Goal: Transaction & Acquisition: Book appointment/travel/reservation

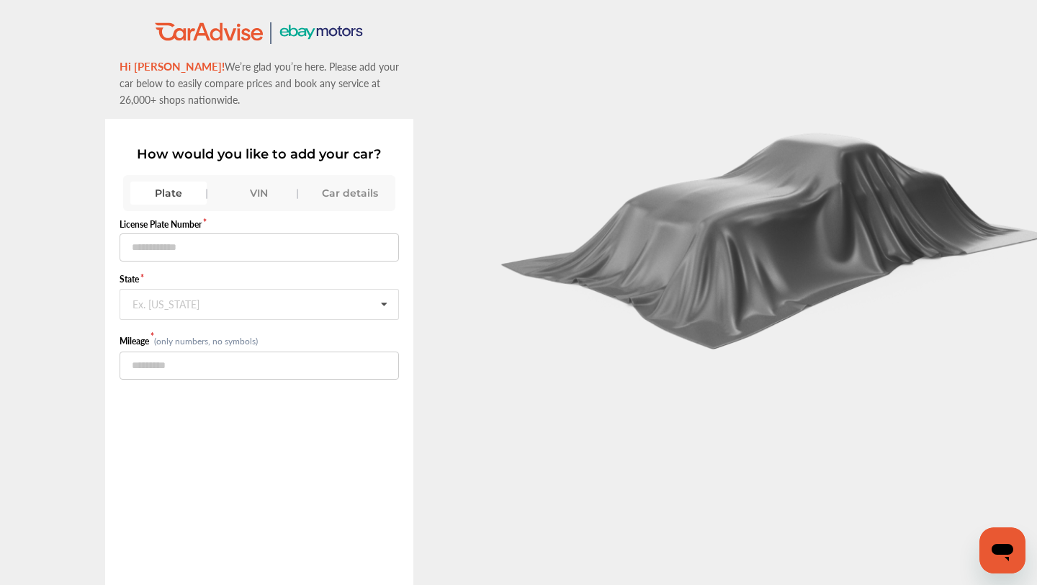
click at [238, 190] on div "VIN" at bounding box center [259, 193] width 76 height 23
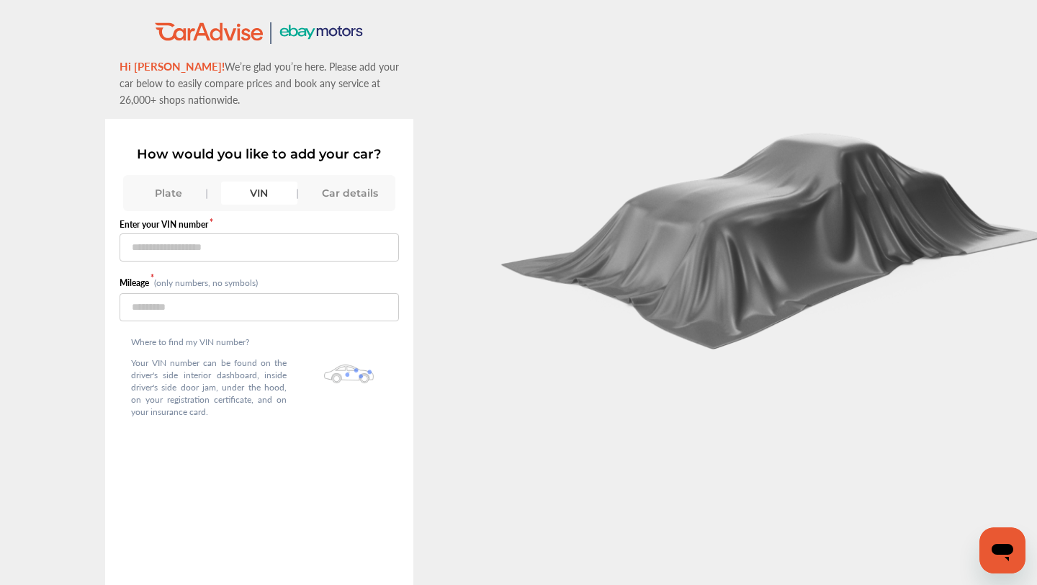
click at [193, 197] on div "Plate" at bounding box center [168, 193] width 76 height 23
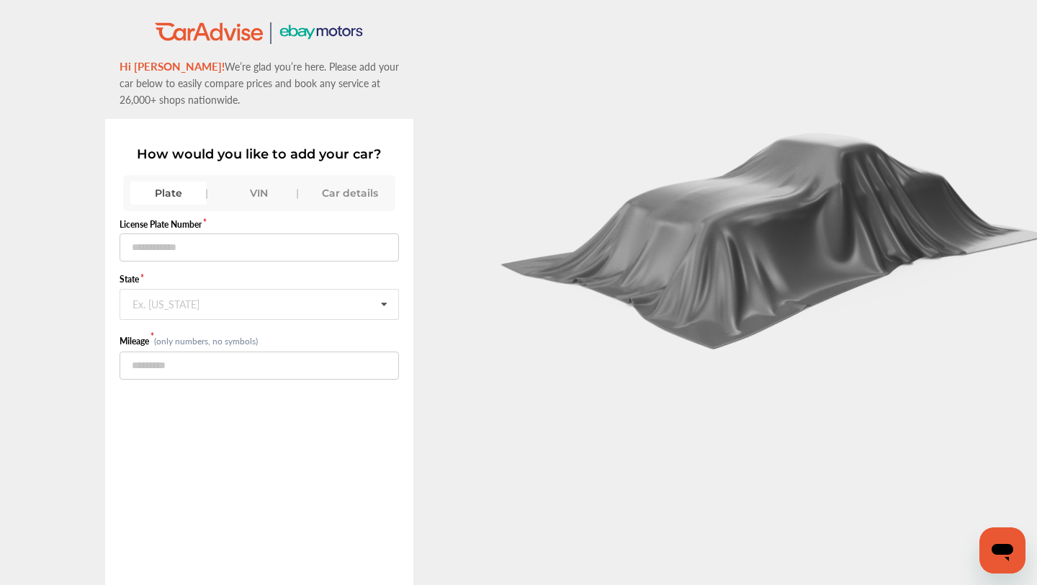
click at [373, 184] on div "Car details" at bounding box center [350, 193] width 76 height 23
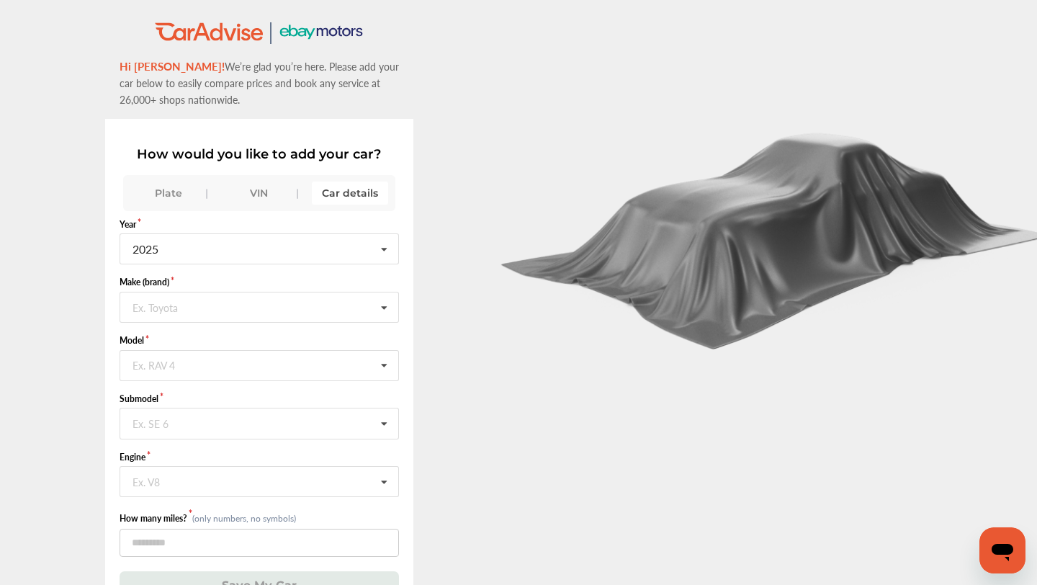
click at [182, 192] on div "Plate" at bounding box center [168, 193] width 76 height 23
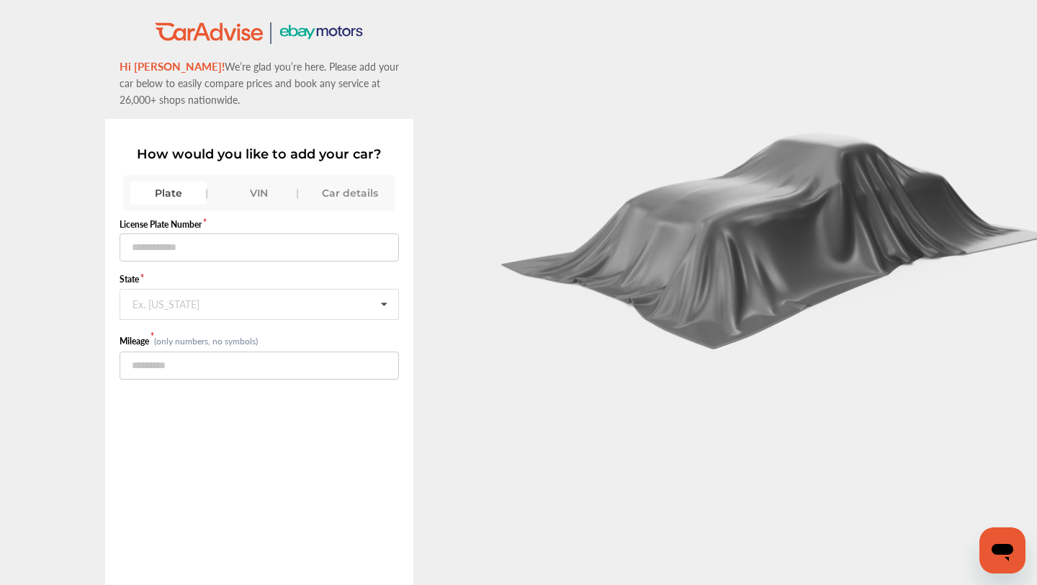
click at [313, 214] on div "License Plate Number State Ex. New York Alabama Alaska American Samoa Arizona A…" at bounding box center [260, 418] width 280 height 414
click at [336, 189] on div "Car details" at bounding box center [350, 193] width 76 height 23
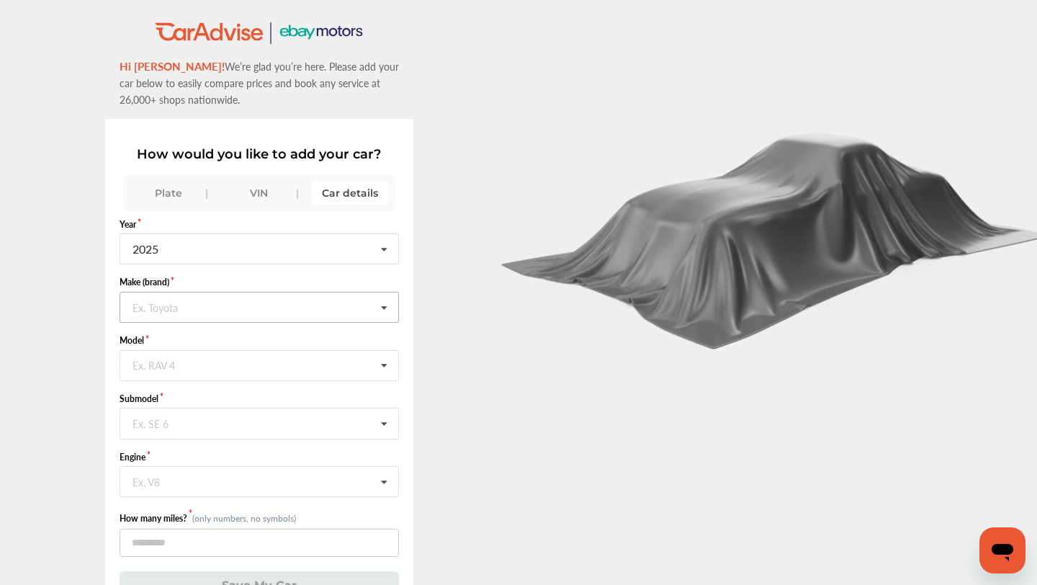
click at [304, 318] on input "text" at bounding box center [260, 306] width 279 height 28
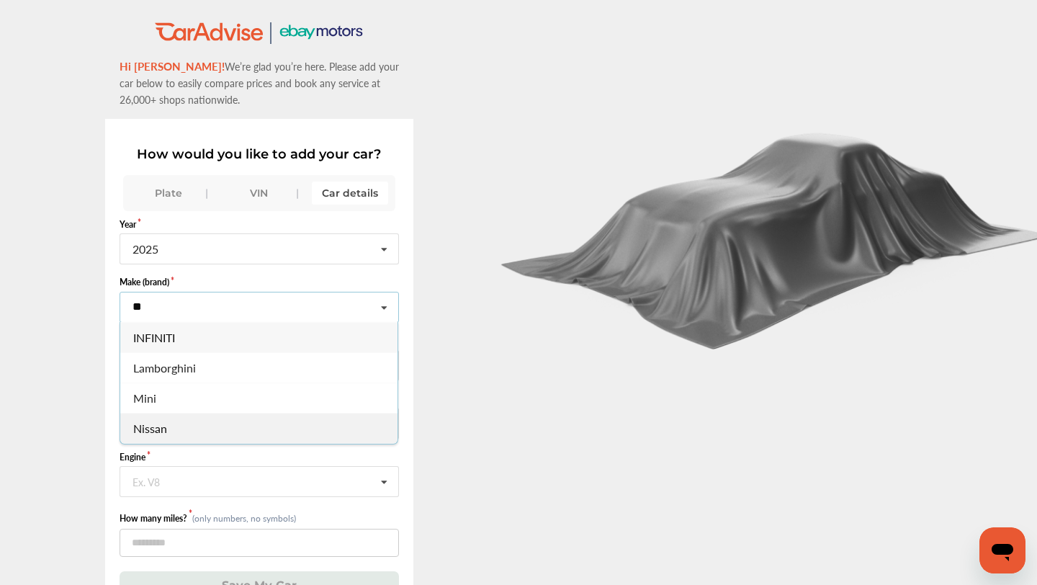
type input "**"
click at [265, 424] on div "Nissan" at bounding box center [258, 428] width 277 height 30
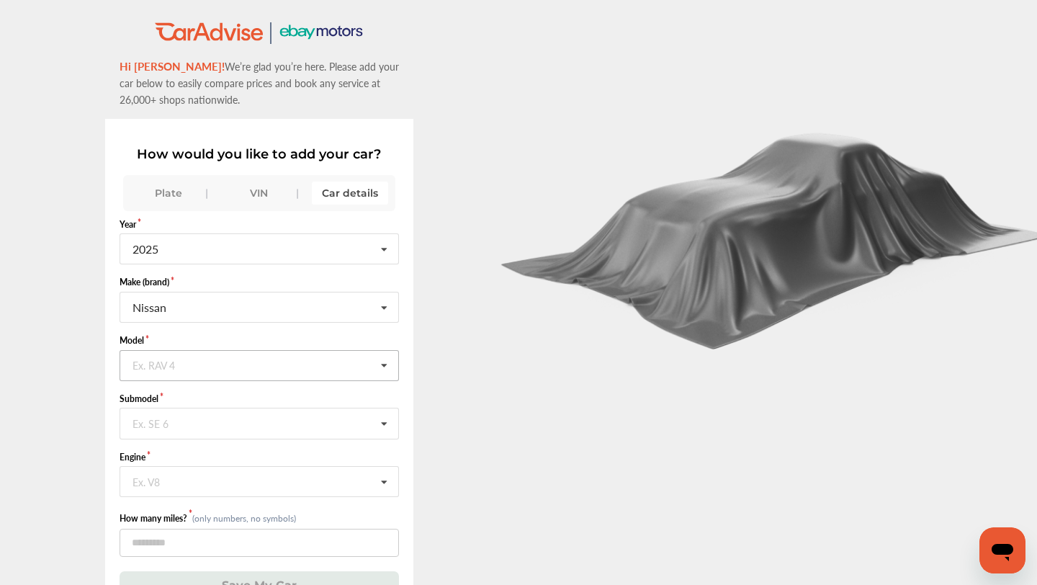
click at [261, 379] on input "text" at bounding box center [260, 365] width 279 height 28
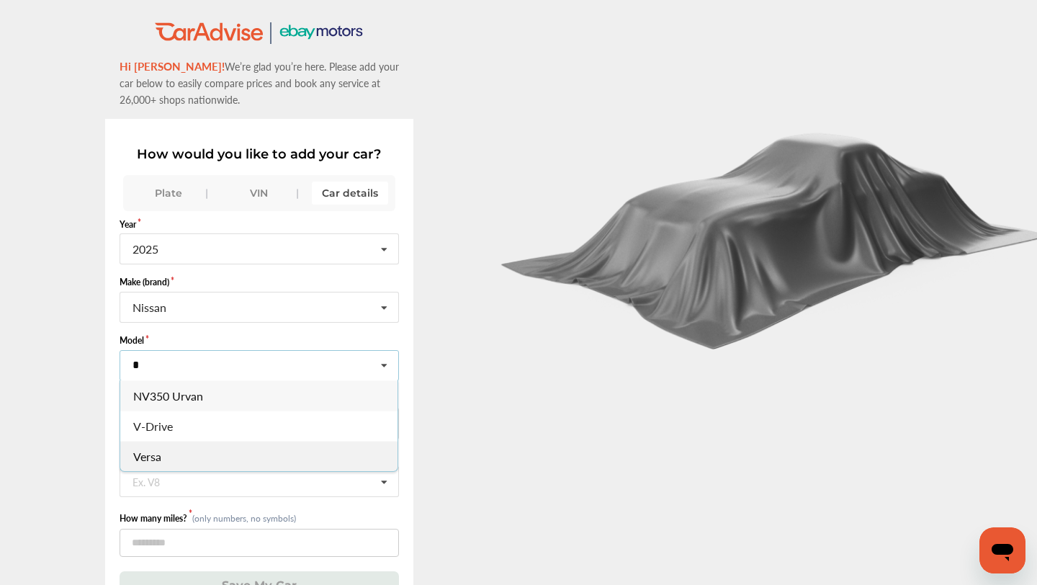
type input "*"
click at [173, 447] on div "Versa" at bounding box center [258, 456] width 277 height 30
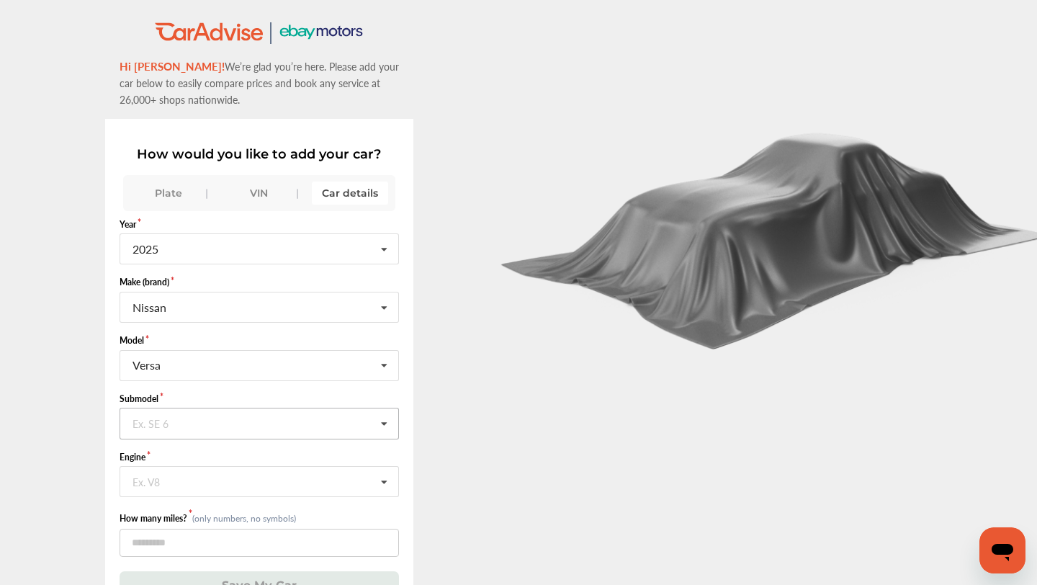
click at [183, 412] on input "text" at bounding box center [260, 422] width 279 height 28
type input "**"
click at [159, 460] on div "SV" at bounding box center [258, 454] width 277 height 30
click at [170, 475] on input "text" at bounding box center [260, 481] width 279 height 28
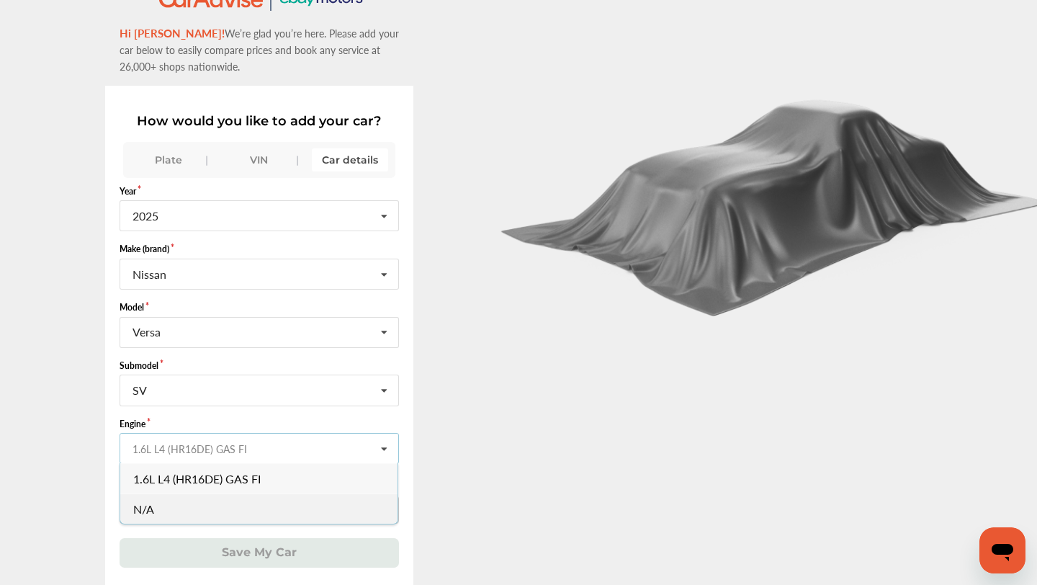
scroll to position [44, 0]
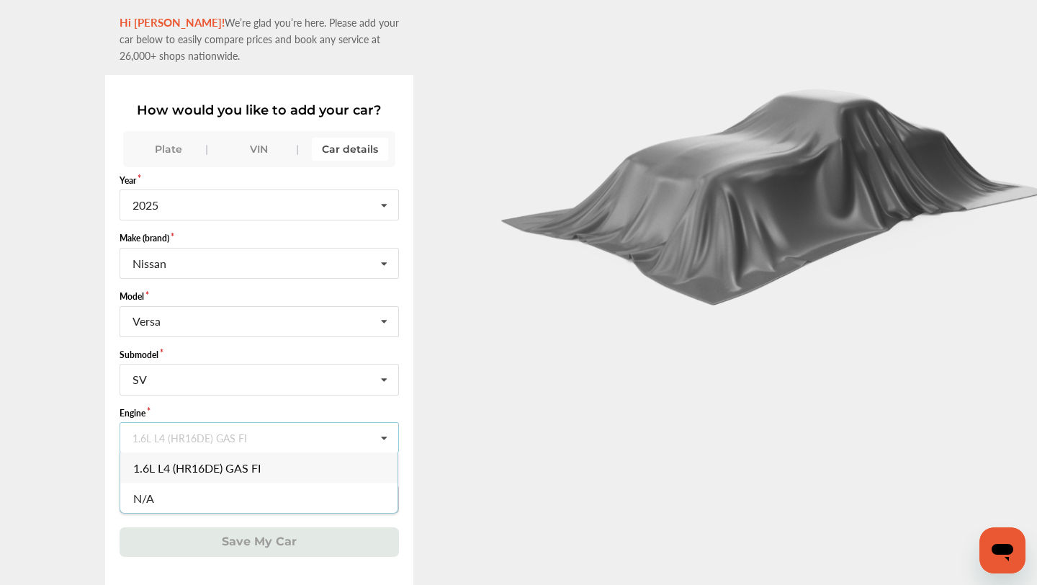
click at [182, 473] on span "1.6L L4 (HR16DE) GAS FI" at bounding box center [197, 468] width 128 height 17
click at [195, 505] on input "number" at bounding box center [260, 499] width 280 height 28
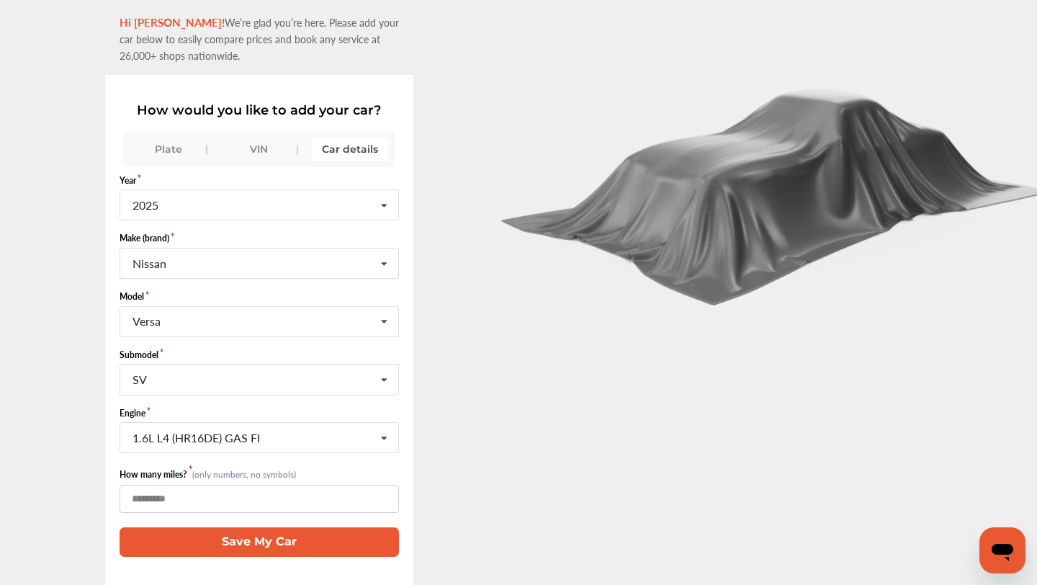
type input "*****"
click at [264, 539] on button "Save My Car" at bounding box center [260, 542] width 280 height 30
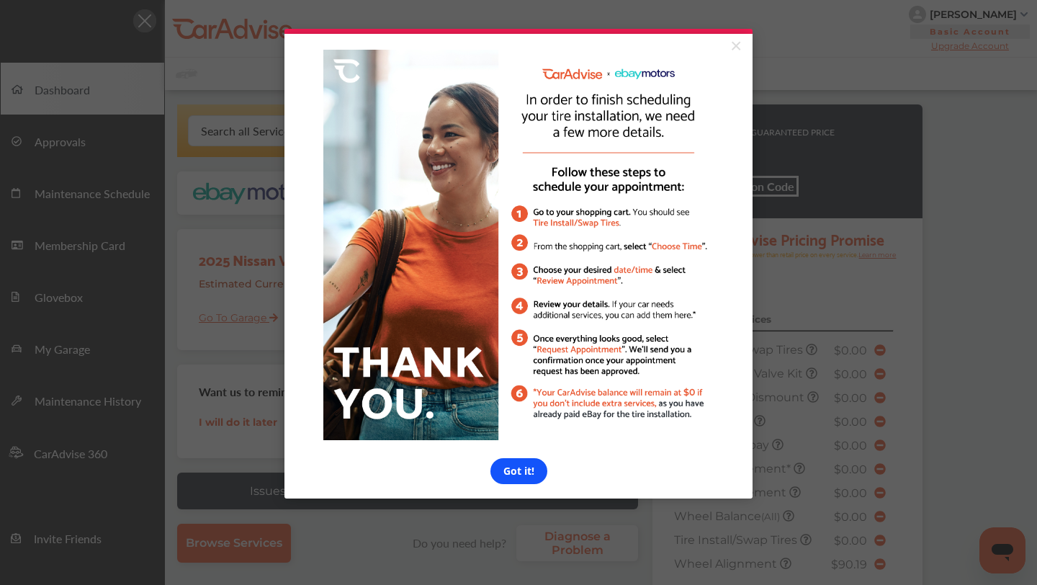
click at [514, 466] on link "Got it!" at bounding box center [519, 471] width 57 height 26
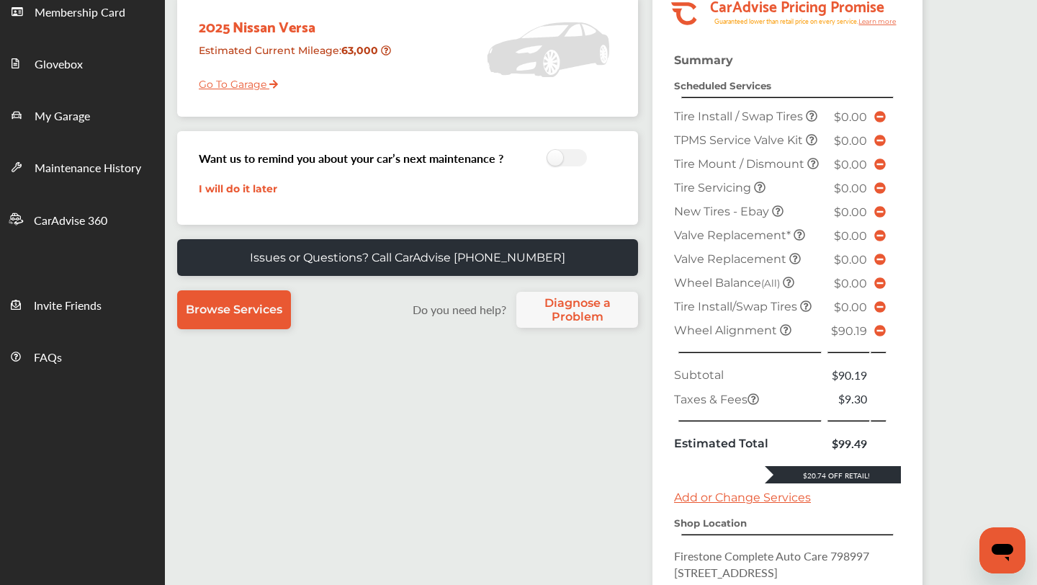
scroll to position [229, 0]
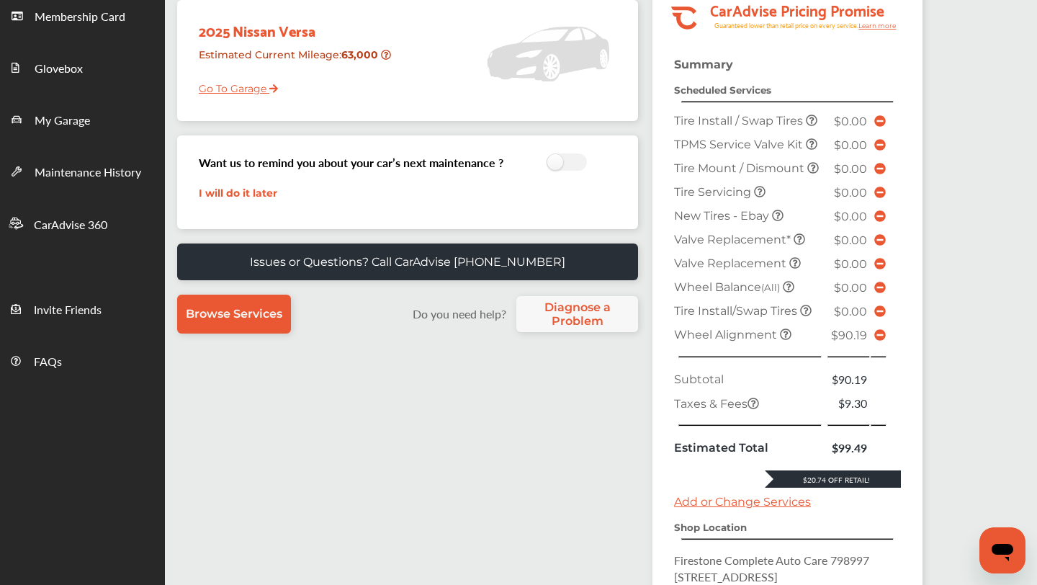
click at [785, 331] on icon at bounding box center [786, 334] width 12 height 12
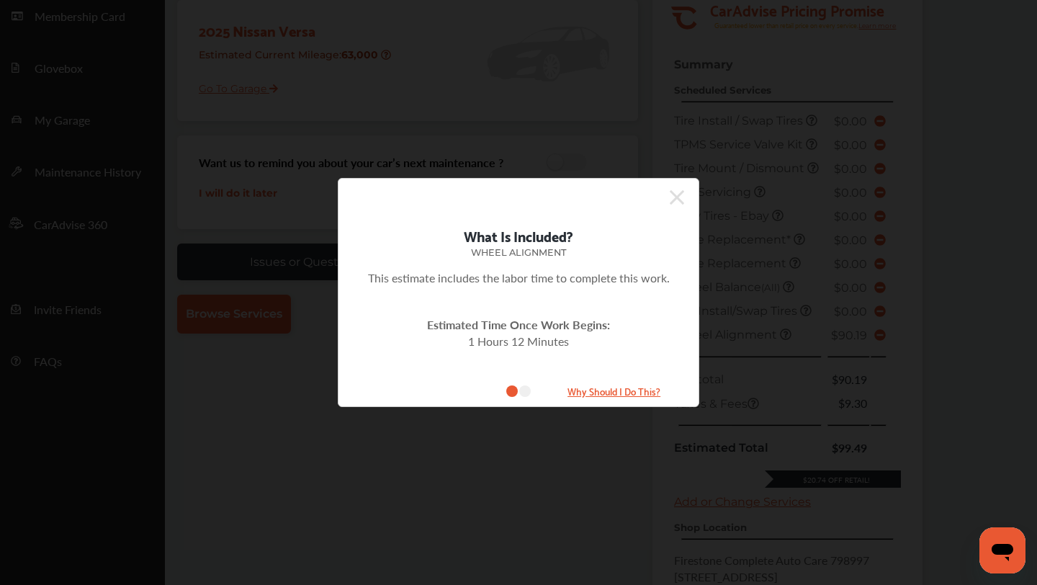
click at [676, 196] on icon at bounding box center [677, 197] width 14 height 14
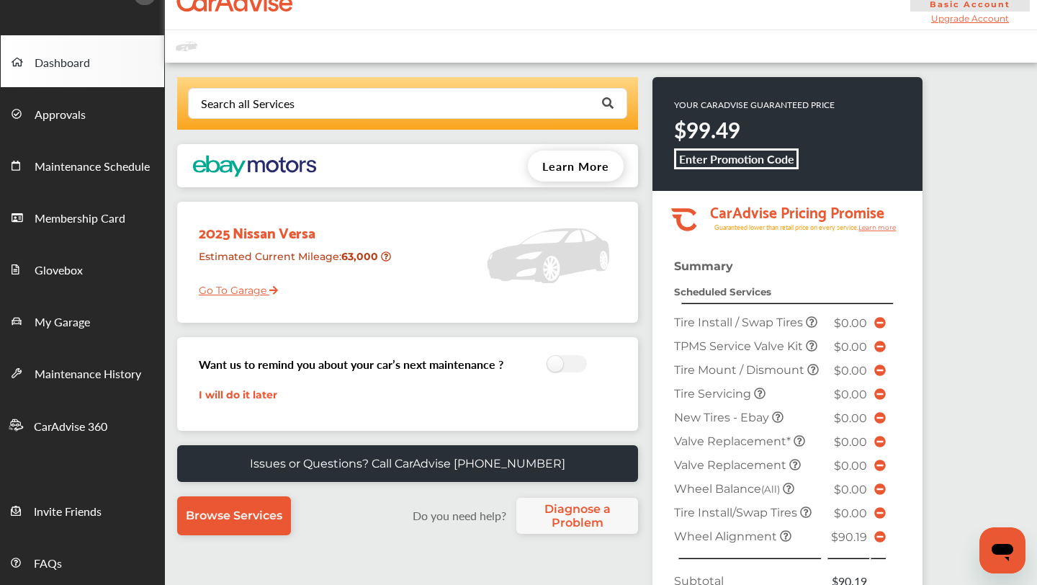
scroll to position [0, 0]
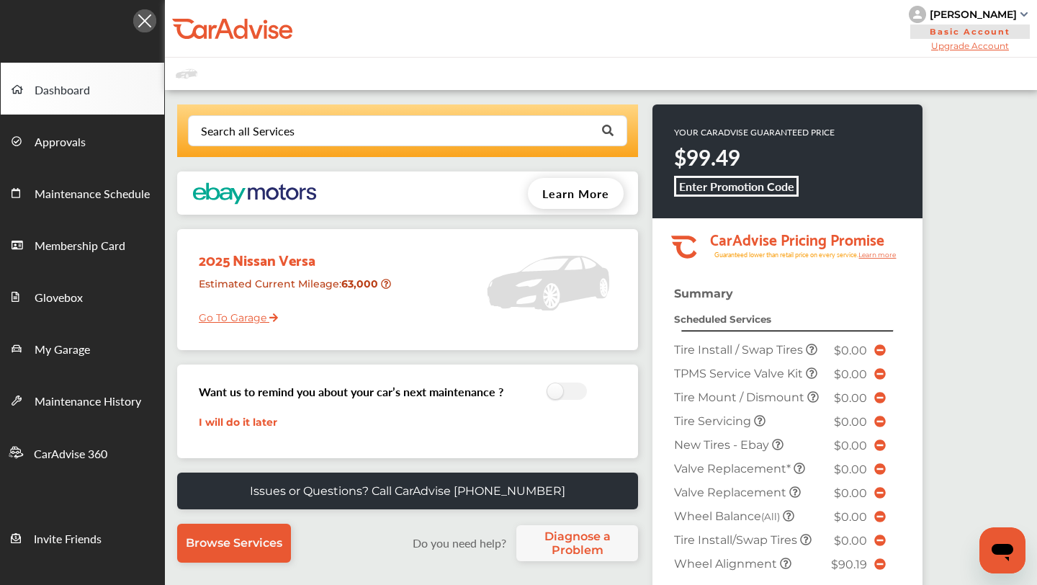
click at [728, 187] on b "Enter Promotion Code" at bounding box center [736, 186] width 115 height 17
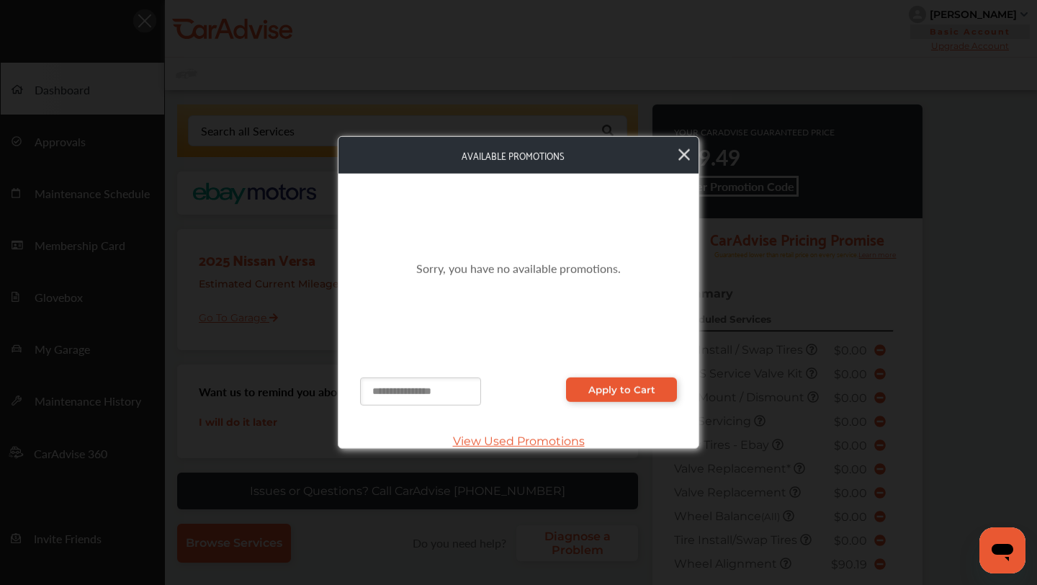
click at [444, 392] on input "text" at bounding box center [420, 391] width 121 height 28
click at [604, 395] on span "Apply to Cart" at bounding box center [622, 390] width 67 height 12
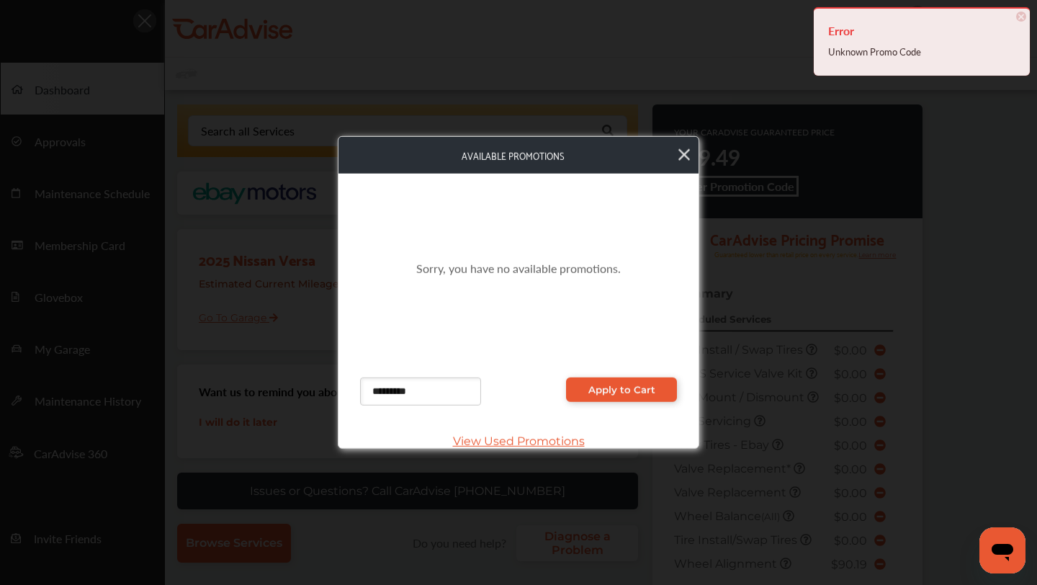
click at [557, 437] on span "View Used Promotions" at bounding box center [518, 441] width 317 height 14
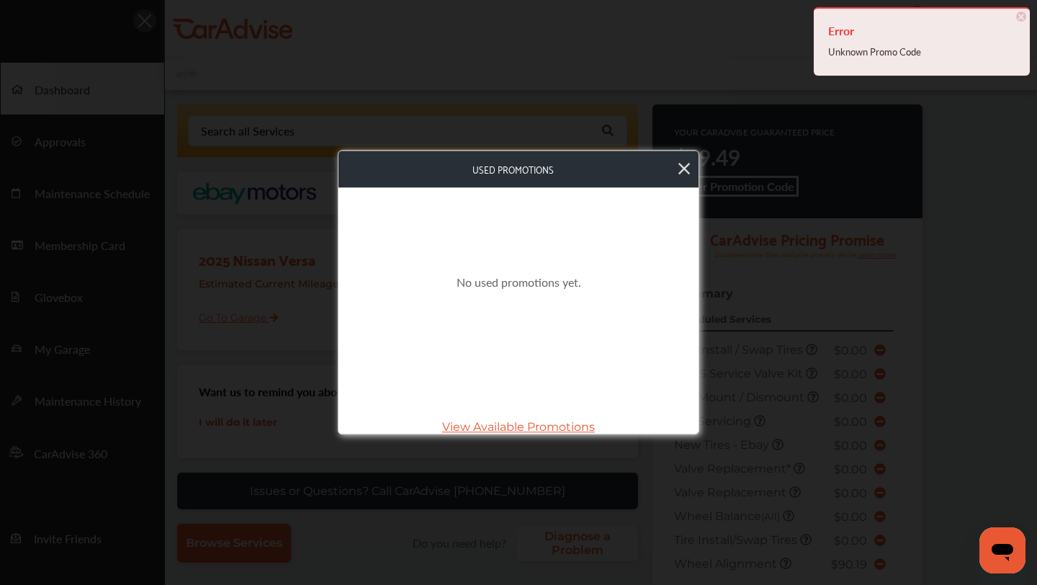
click at [557, 434] on div "Used Promotions No used promotions yet. View Available Promotions" at bounding box center [519, 292] width 362 height 285
click at [557, 426] on span "View Available Promotions" at bounding box center [518, 428] width 317 height 14
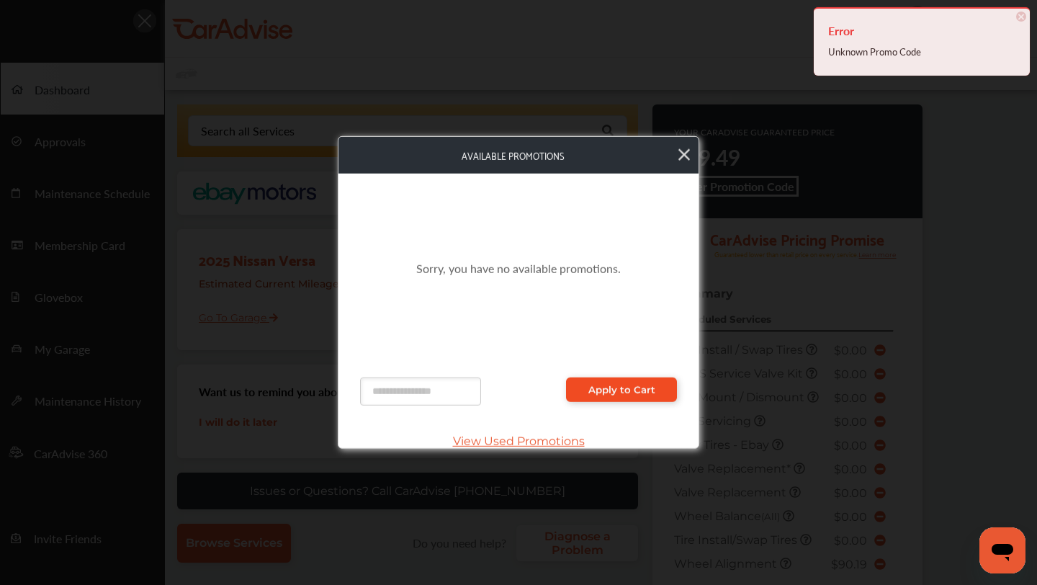
click at [609, 397] on link "Apply to Cart" at bounding box center [621, 389] width 111 height 24
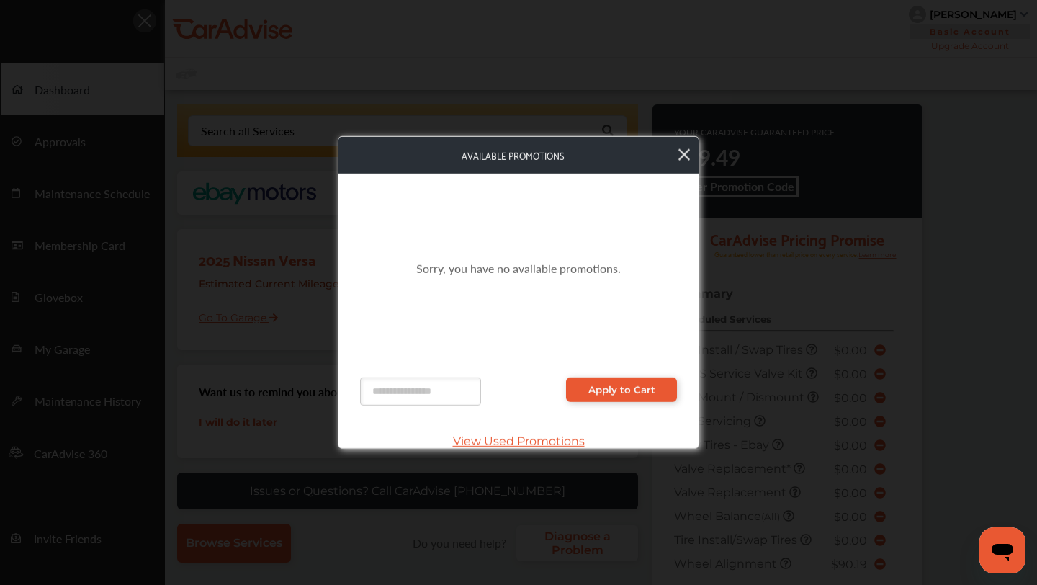
click at [692, 143] on div "Available Promotions" at bounding box center [519, 155] width 360 height 37
click at [689, 155] on icon at bounding box center [685, 155] width 12 height 19
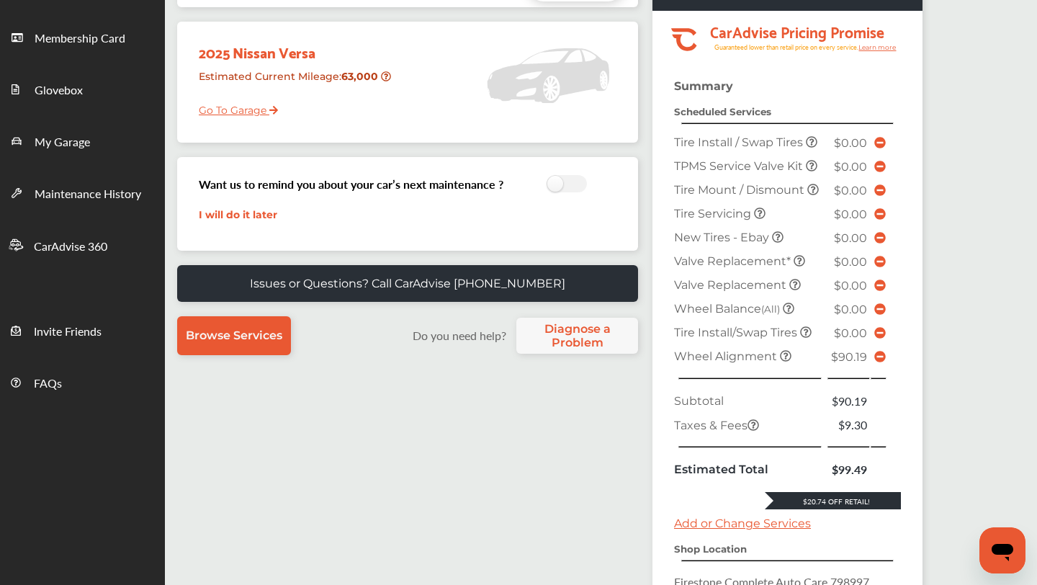
scroll to position [397, 0]
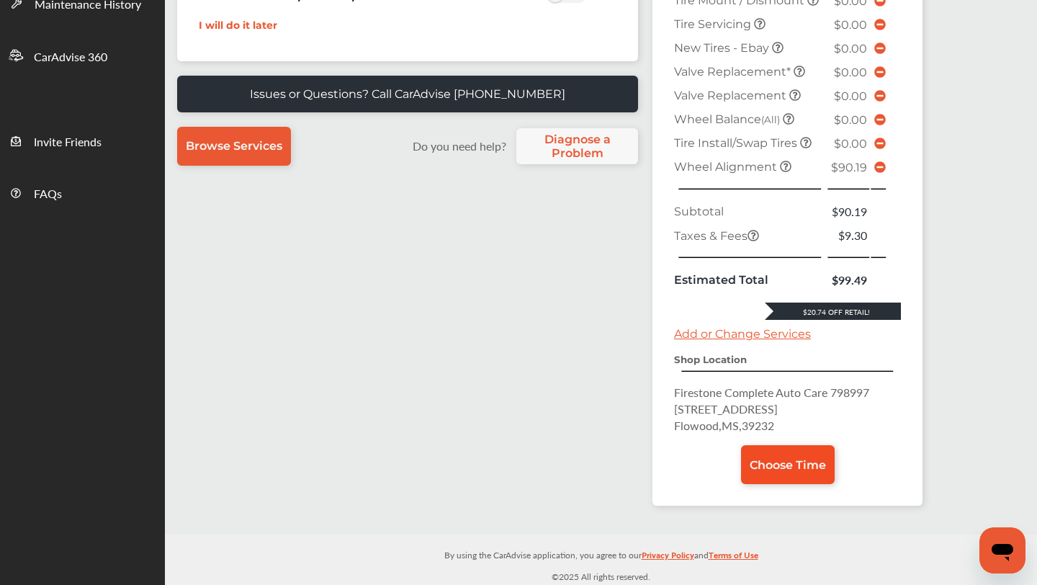
click at [787, 458] on span "Choose Time" at bounding box center [788, 465] width 76 height 14
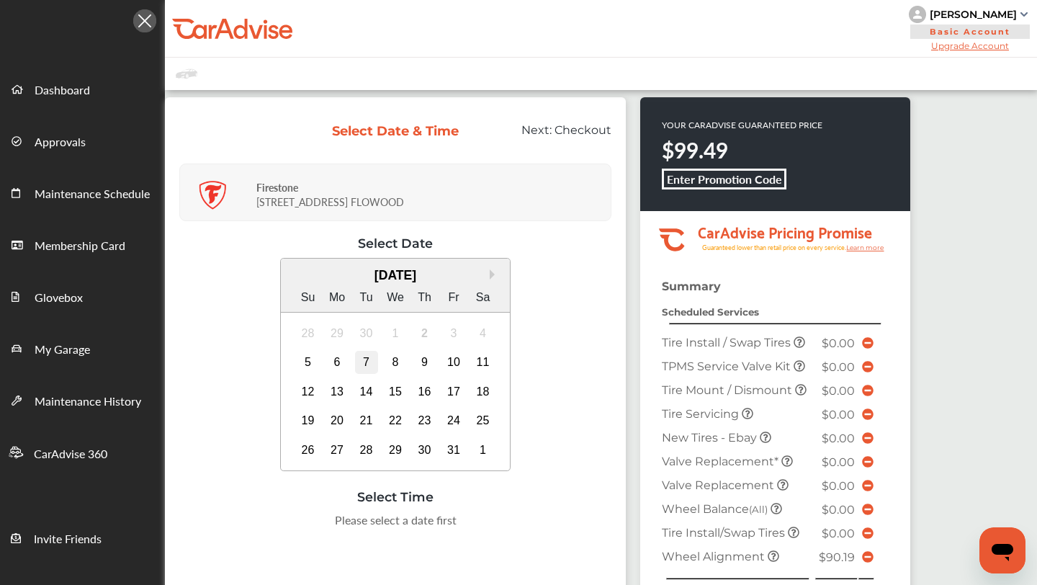
click at [369, 362] on div "7" at bounding box center [366, 362] width 23 height 23
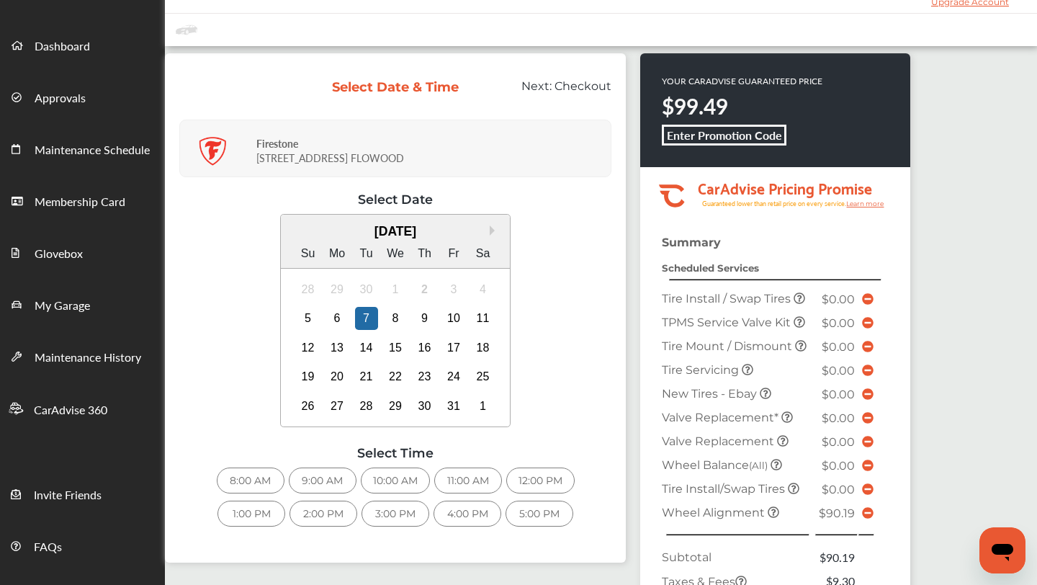
scroll to position [47, 0]
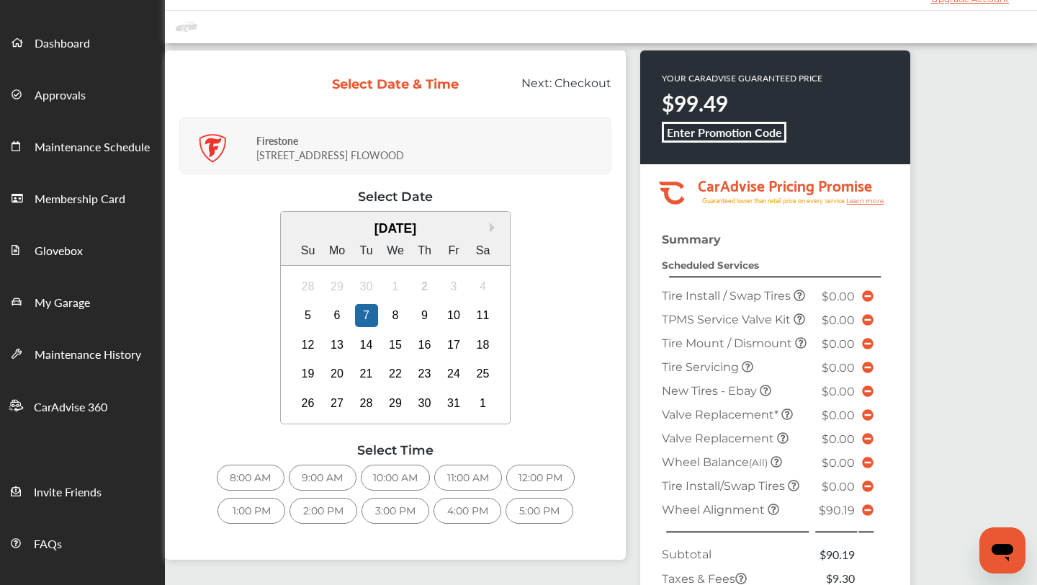
click at [510, 511] on div "5:00 PM" at bounding box center [540, 511] width 68 height 26
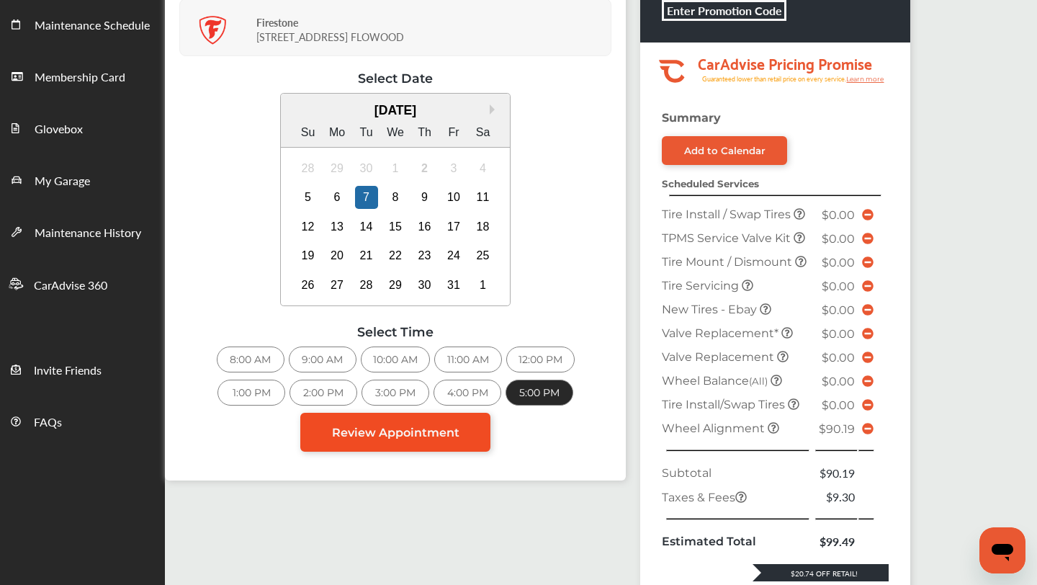
click at [457, 435] on link "Review Appointment" at bounding box center [395, 432] width 190 height 39
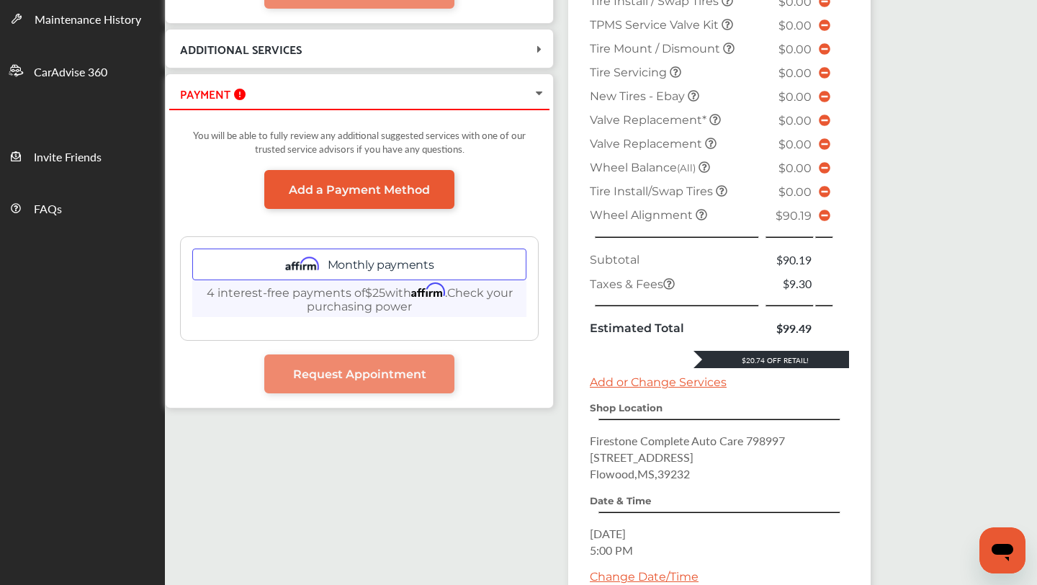
scroll to position [479, 0]
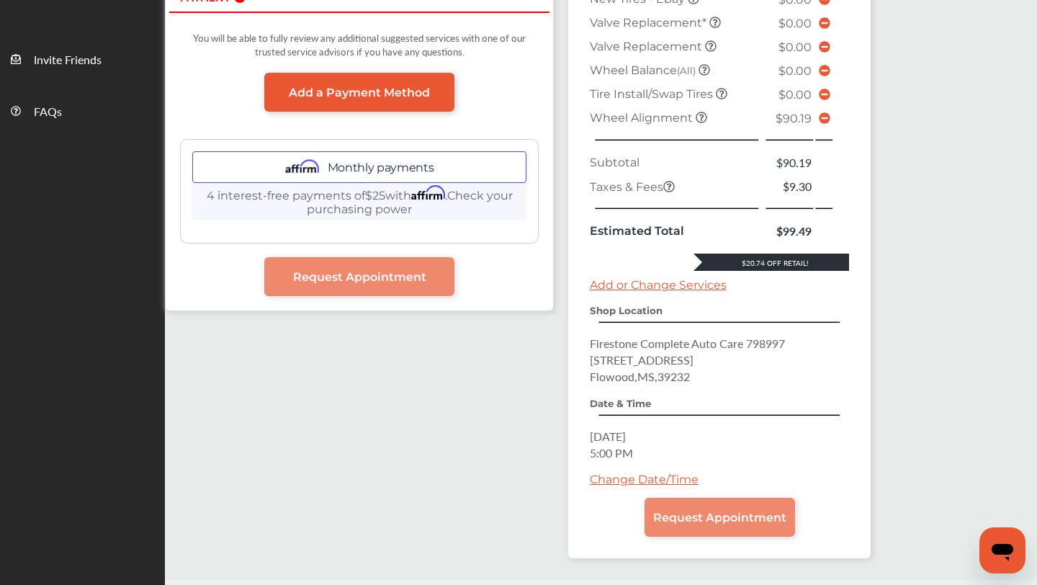
click at [702, 114] on icon at bounding box center [702, 118] width 12 height 12
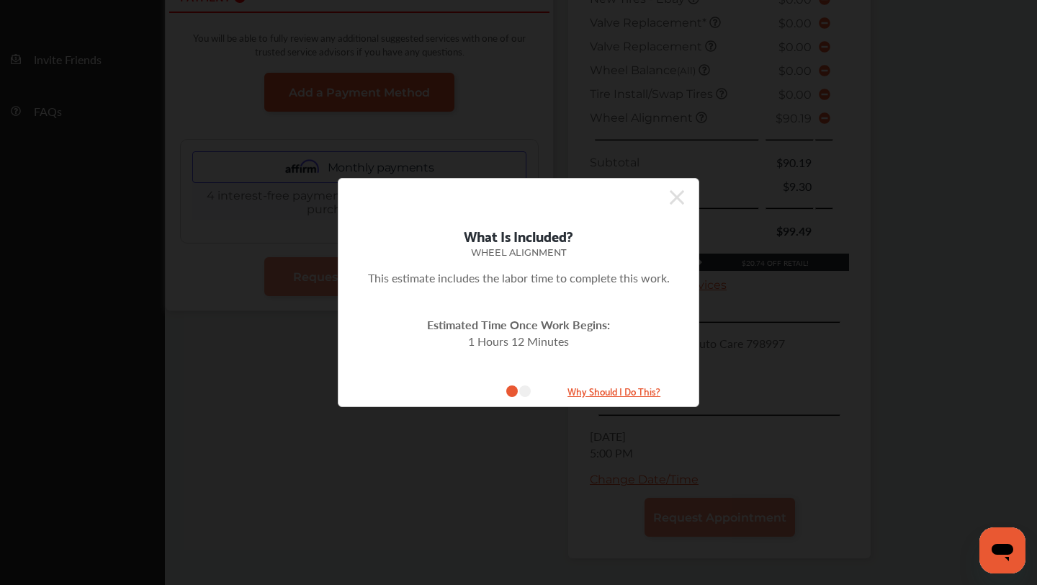
click at [678, 189] on icon at bounding box center [677, 197] width 14 height 23
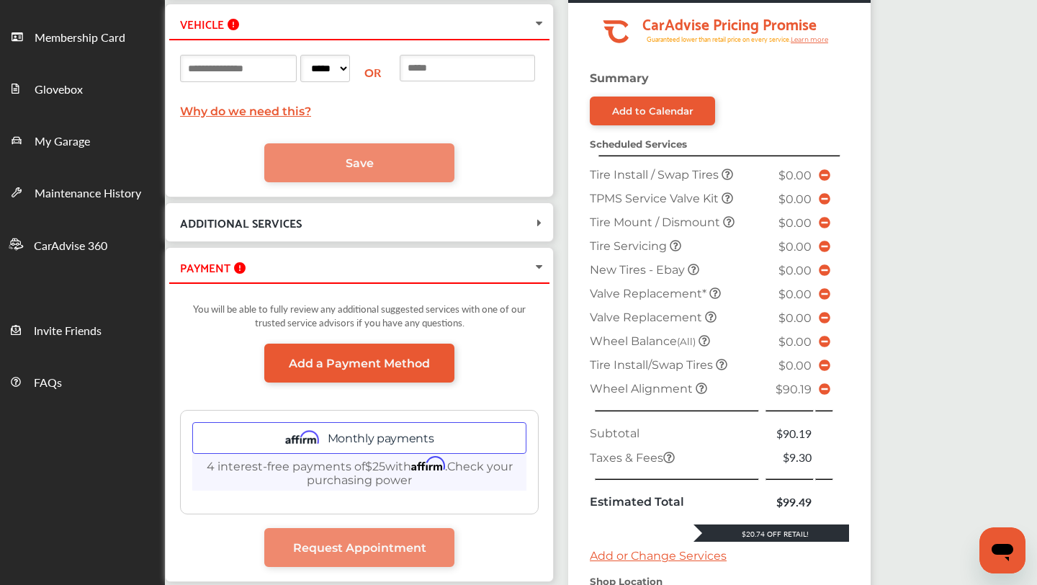
scroll to position [305, 0]
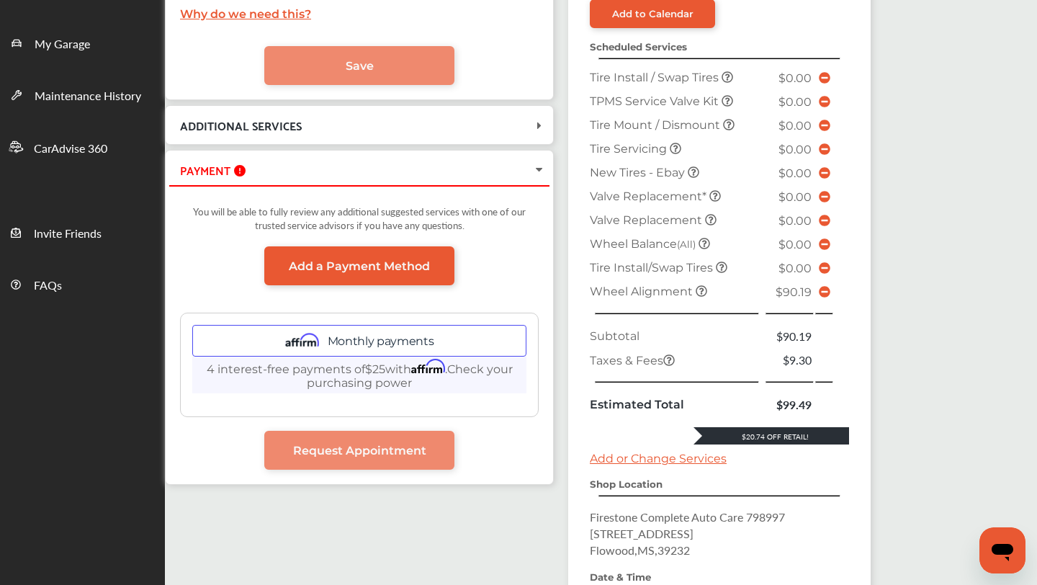
click at [672, 290] on span "Wheel Alignment" at bounding box center [643, 292] width 106 height 14
copy span "Wheel Alignment"
click at [698, 289] on icon at bounding box center [702, 291] width 12 height 12
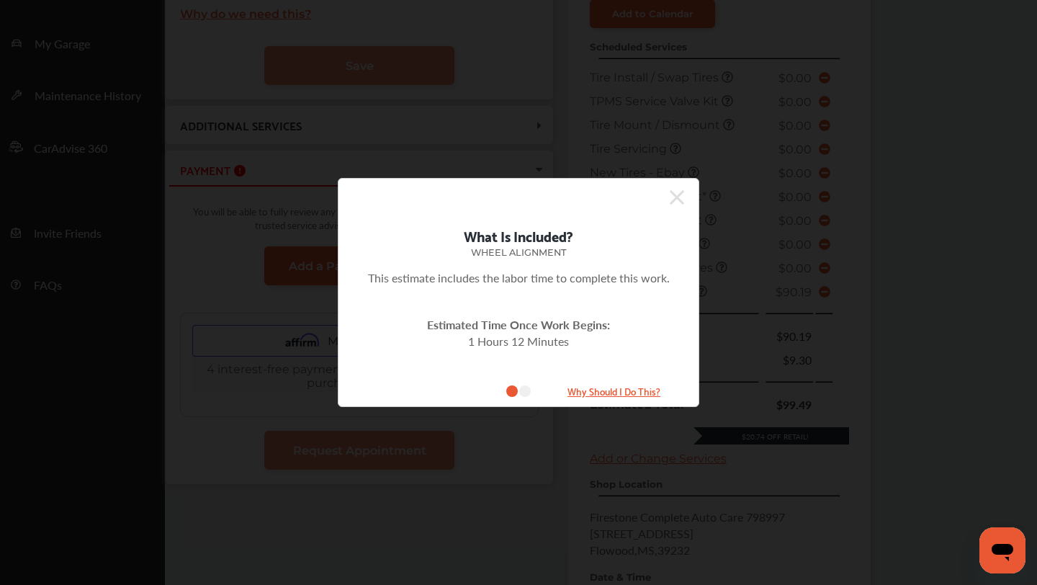
click at [640, 390] on small "Why Should I Do This?" at bounding box center [614, 391] width 144 height 17
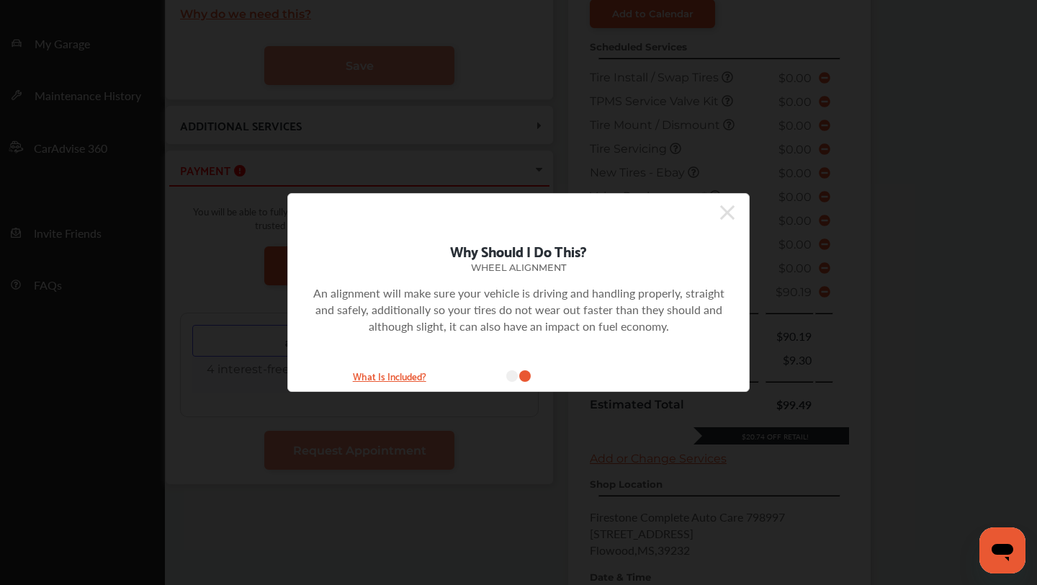
click at [389, 379] on small "What Is Included?" at bounding box center [390, 375] width 144 height 17
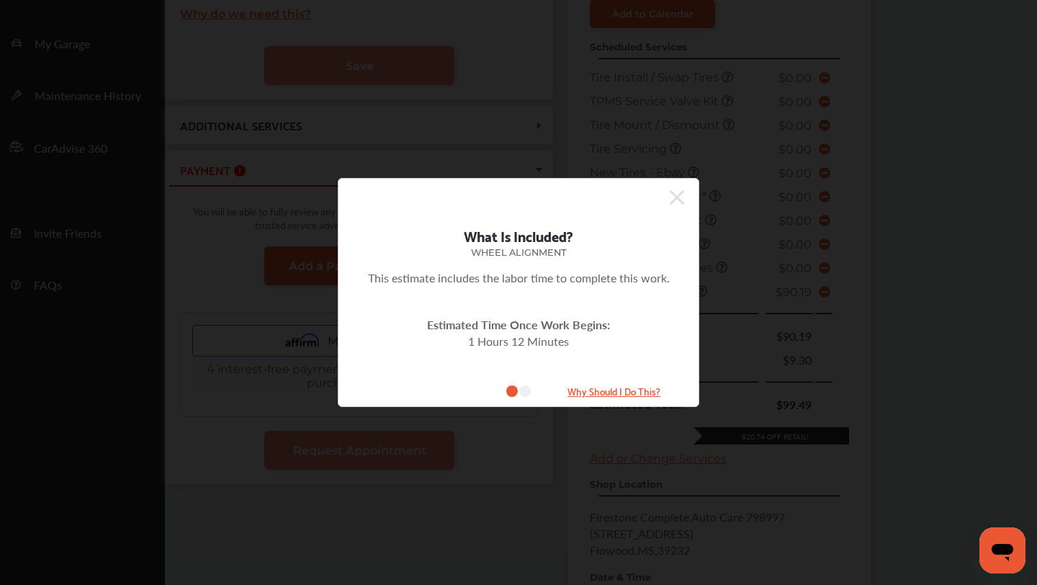
click at [678, 199] on icon at bounding box center [677, 197] width 14 height 14
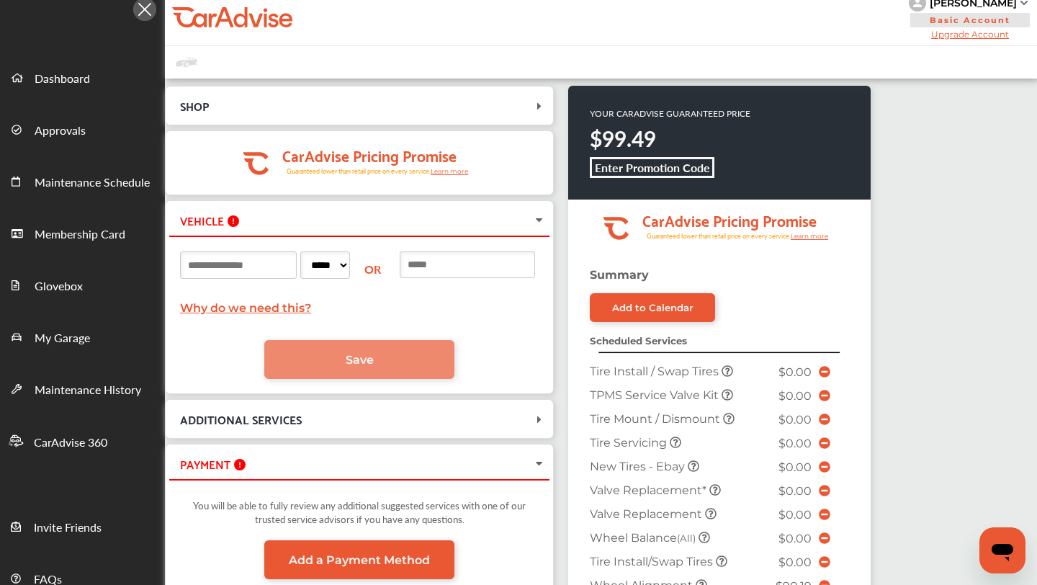
scroll to position [11, 0]
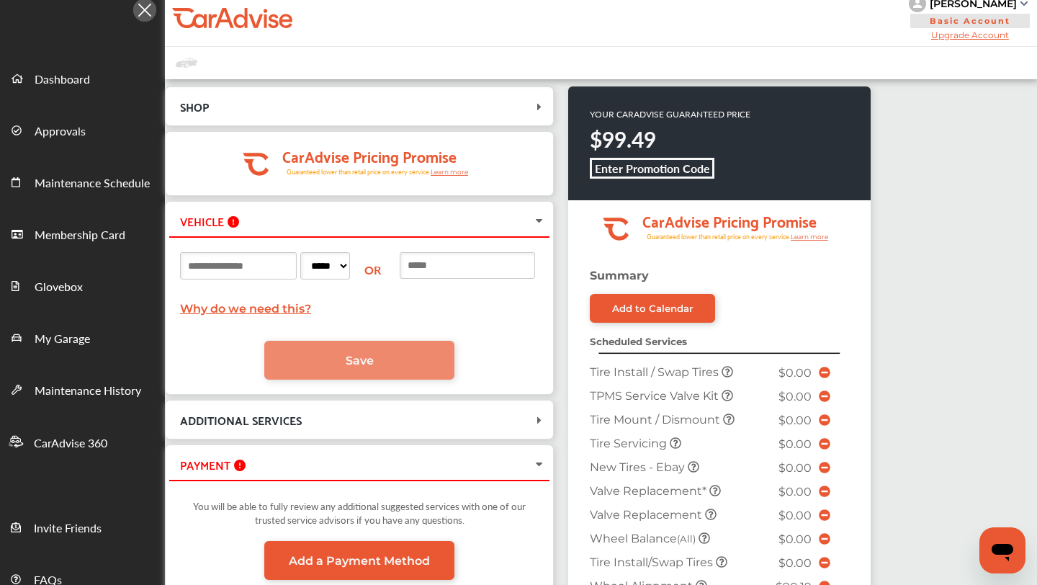
click at [274, 261] on input at bounding box center [238, 265] width 117 height 27
click at [537, 105] on icon at bounding box center [539, 107] width 14 height 12
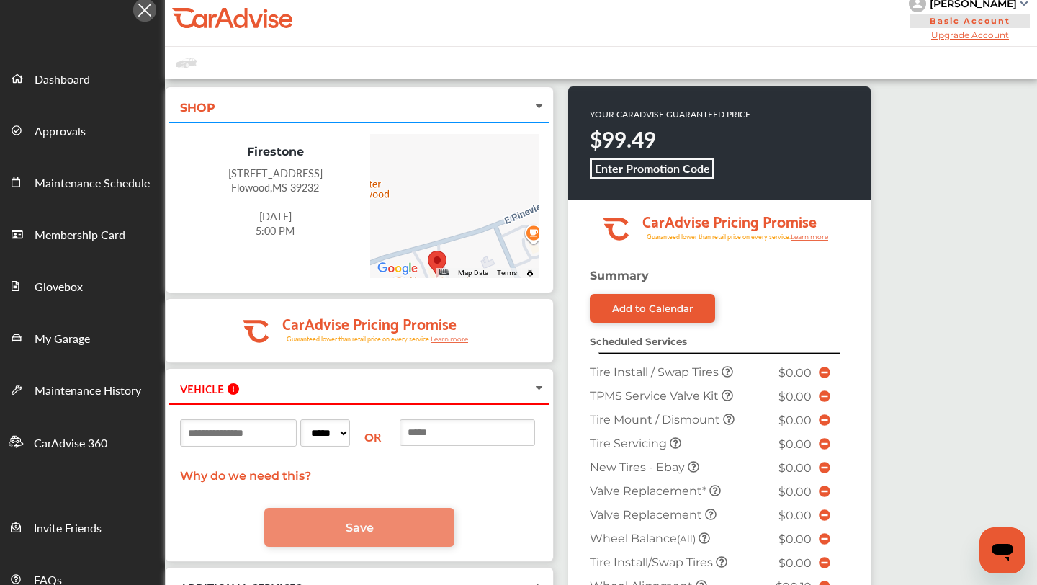
click at [542, 103] on icon at bounding box center [540, 106] width 12 height 14
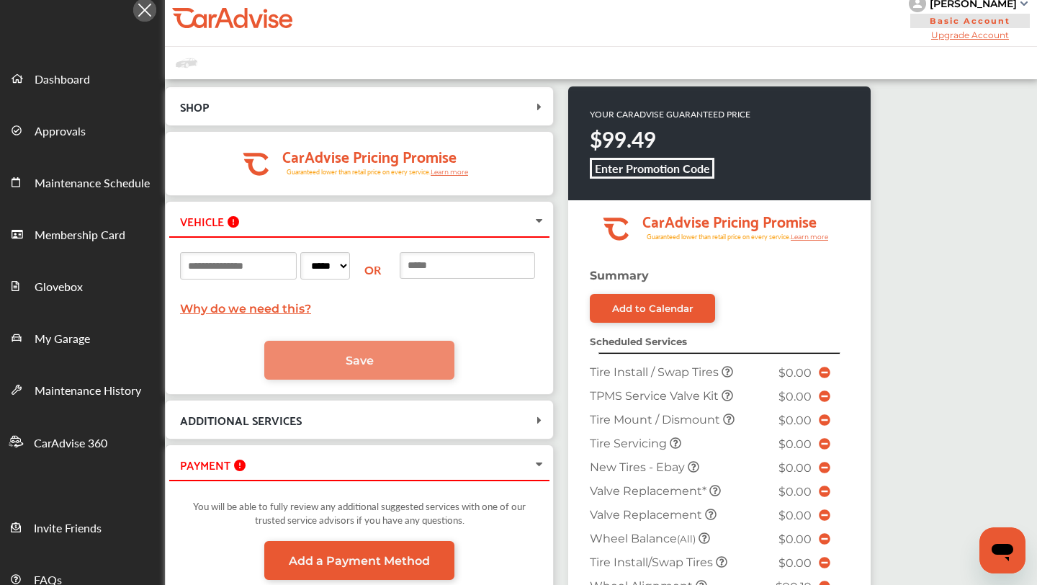
click at [253, 260] on input at bounding box center [238, 265] width 117 height 27
type input "*****"
click at [457, 264] on input at bounding box center [467, 265] width 135 height 27
click at [332, 262] on select "***** ** ** ** ** ** ** ** ** ** ** ** ** ** ** ** ** ** ** ** ** ** ** ** ** *…" at bounding box center [325, 265] width 50 height 27
select select "**"
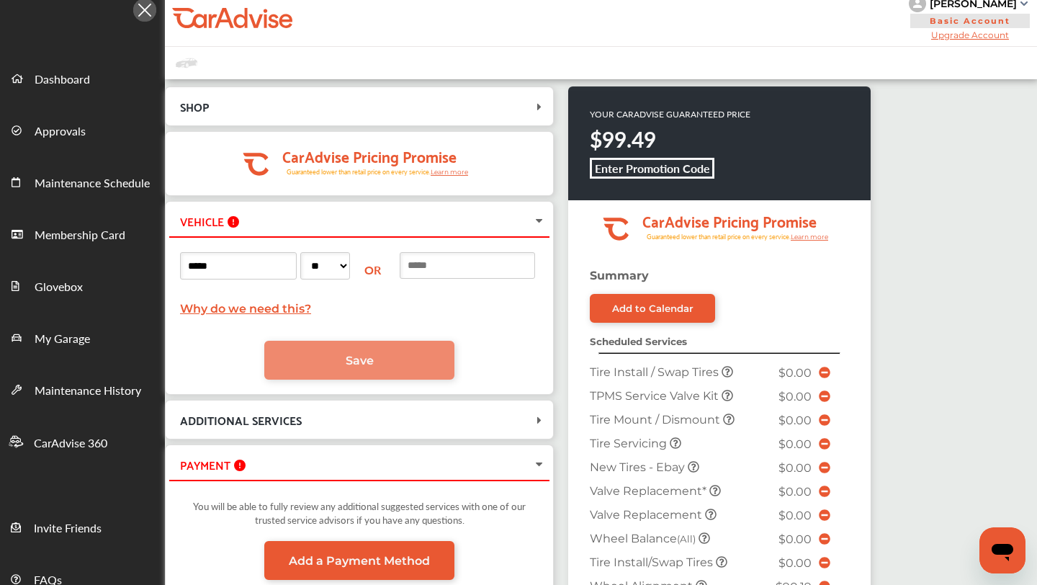
click at [303, 252] on select "***** ** ** ** ** ** ** ** ** ** ** ** ** ** ** ** ** ** ** ** ** ** ** ** ** *…" at bounding box center [325, 265] width 50 height 27
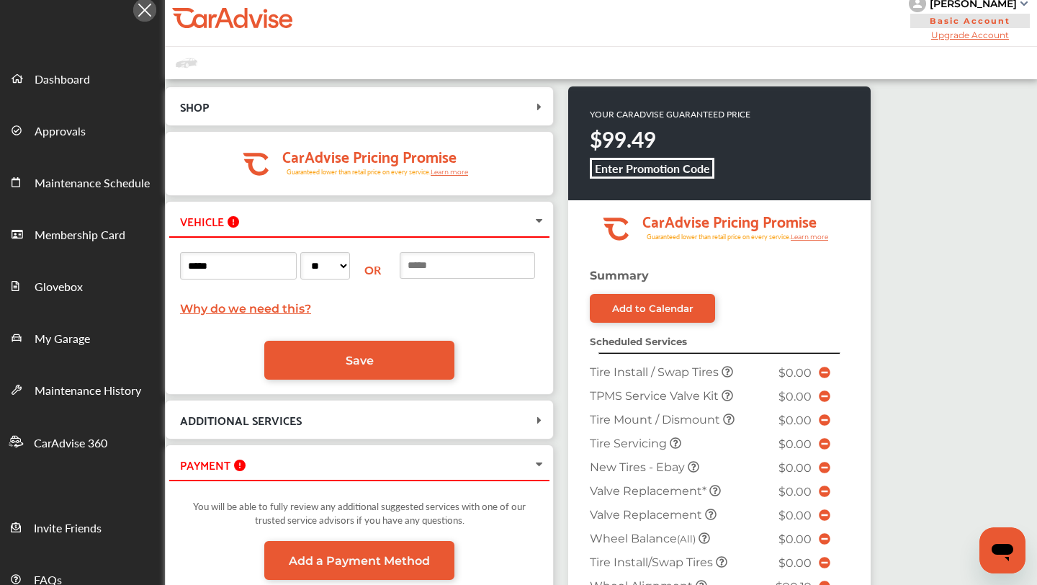
click at [441, 265] on input at bounding box center [467, 265] width 135 height 27
click at [270, 313] on link "Why do we need this?" at bounding box center [245, 309] width 131 height 14
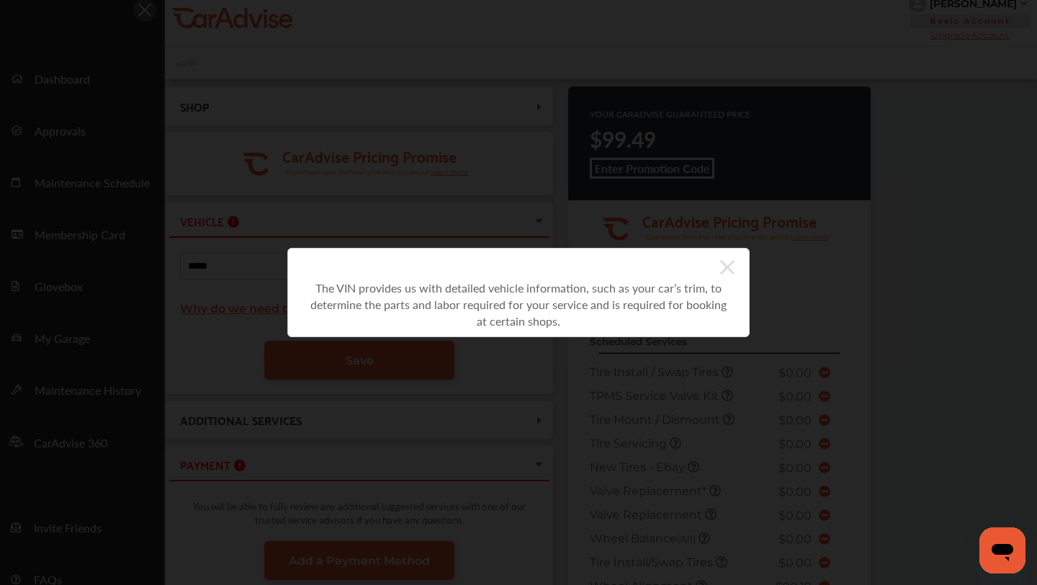
click at [730, 260] on icon at bounding box center [727, 267] width 14 height 23
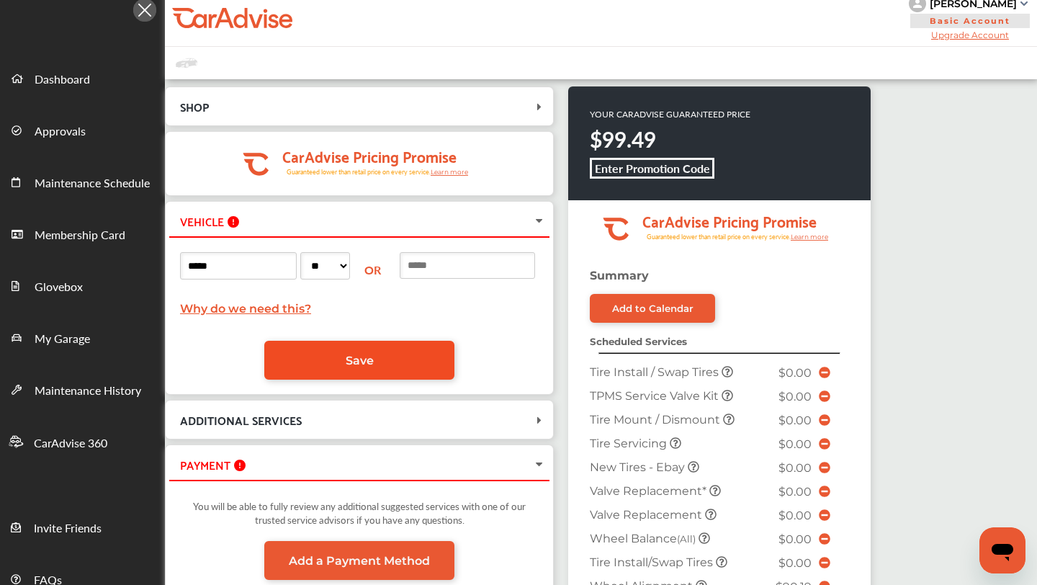
click at [367, 352] on link "Save" at bounding box center [359, 360] width 190 height 39
select select
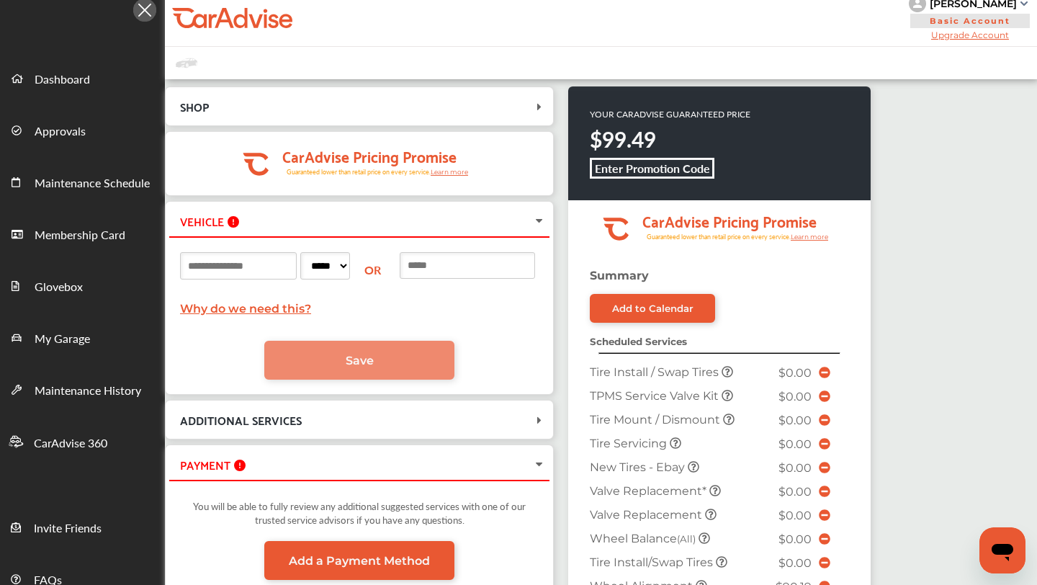
click at [234, 265] on input at bounding box center [238, 265] width 117 height 27
type input "*******"
click at [336, 273] on select "***** ** ** ** ** ** ** ** ** ** ** ** ** ** ** ** ** ** ** ** ** ** ** ** ** *…" at bounding box center [325, 265] width 50 height 27
select select "**"
click at [303, 252] on select "***** ** ** ** ** ** ** ** ** ** ** ** ** ** ** ** ** ** ** ** ** ** ** ** ** *…" at bounding box center [325, 265] width 50 height 27
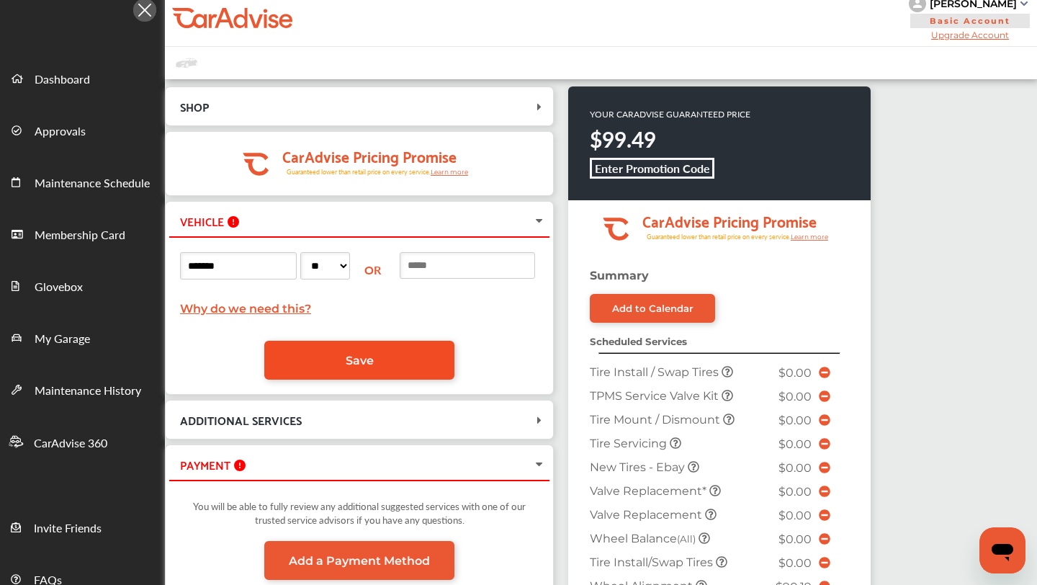
click at [348, 354] on span "Save" at bounding box center [360, 361] width 28 height 14
select select
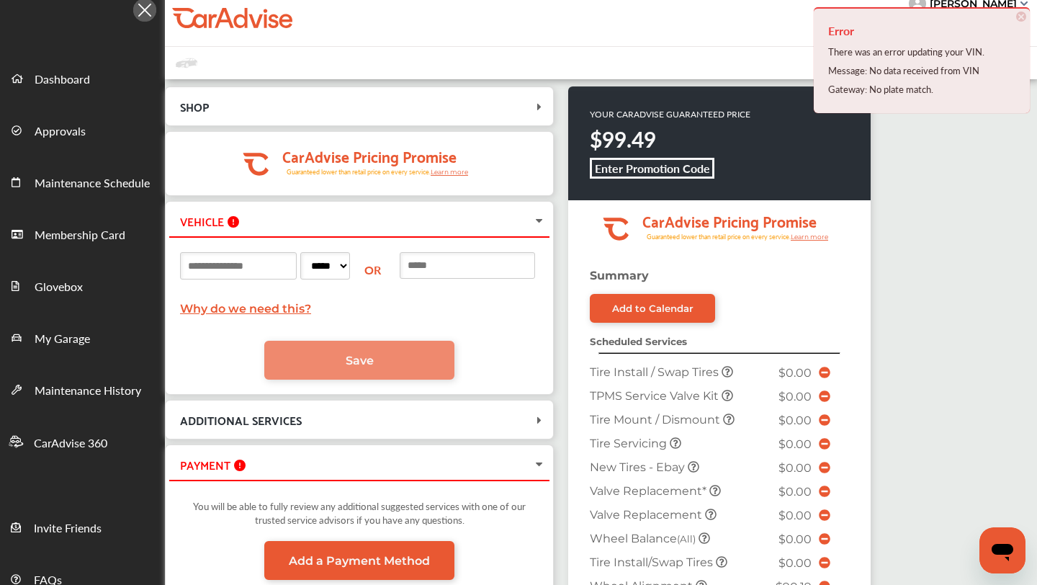
click at [472, 269] on input at bounding box center [467, 265] width 135 height 27
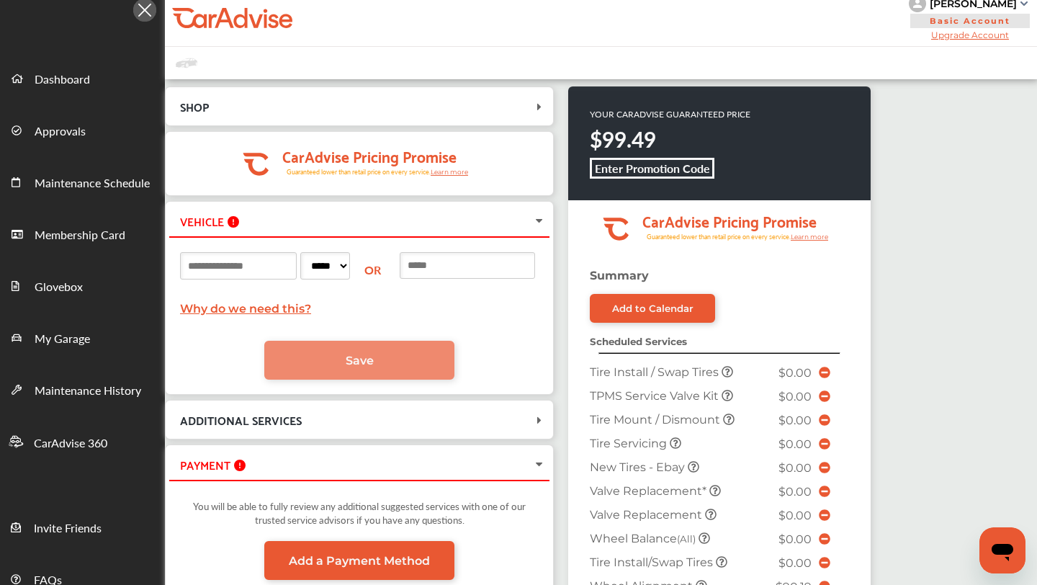
click at [496, 414] on span "ADDITIONAL SERVICES" at bounding box center [350, 419] width 363 height 19
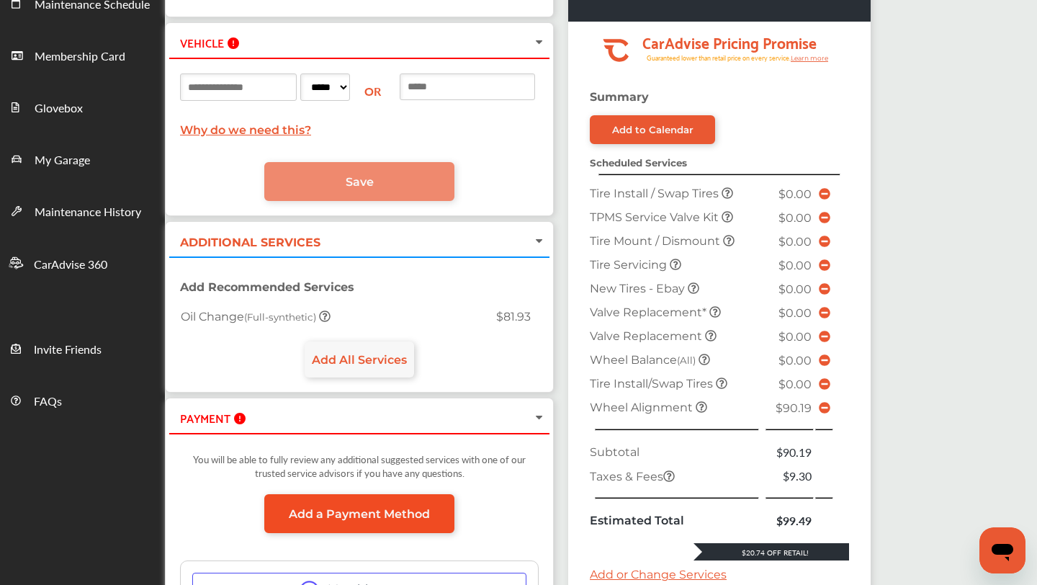
scroll to position [188, 0]
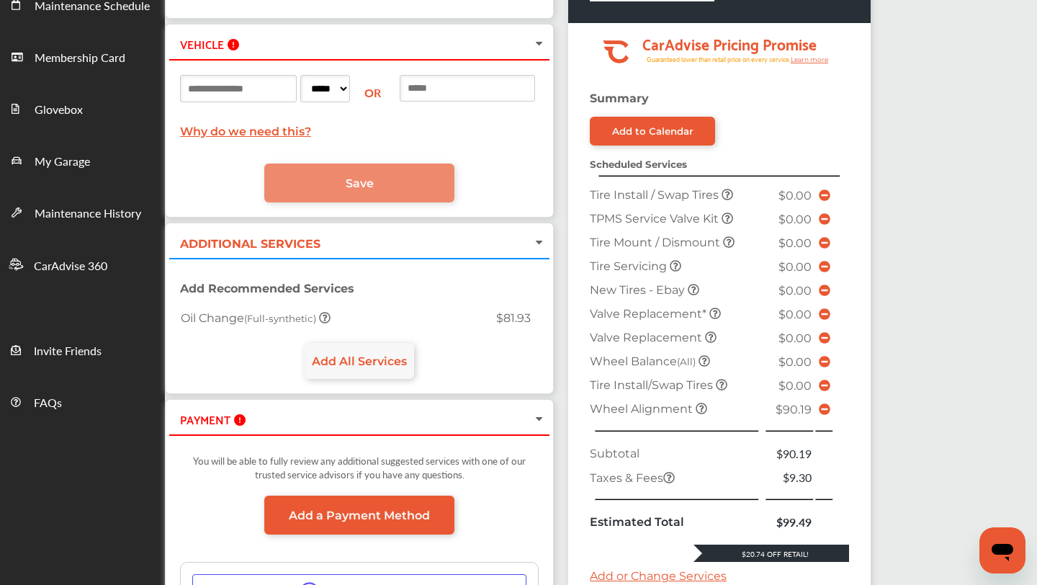
click at [452, 92] on input at bounding box center [467, 88] width 135 height 27
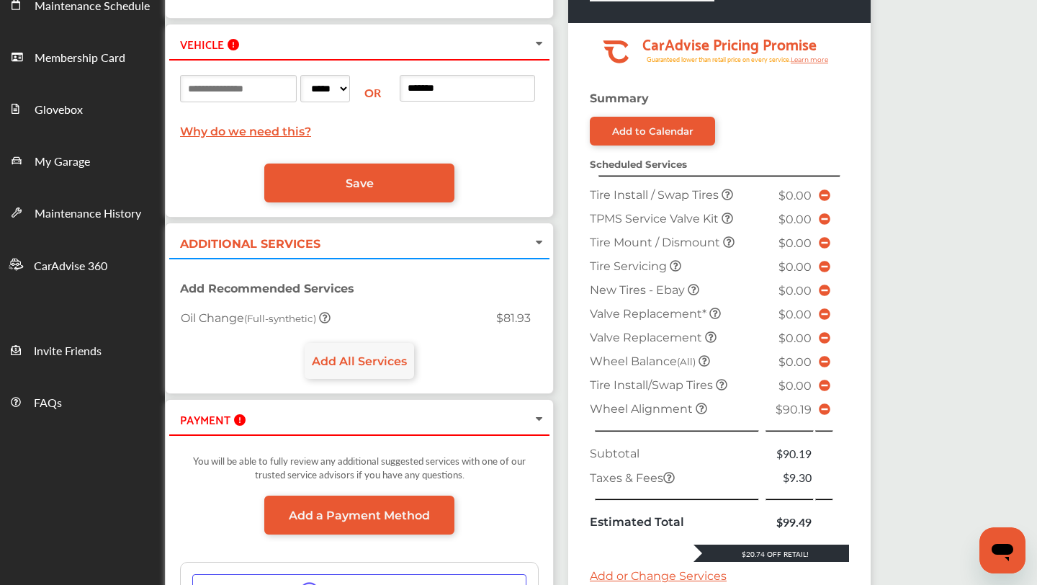
type input "*******"
click at [403, 205] on div "***** ** ** ** ** ** ** ** ** ** ** ** ** ** ** ** ** ** ** ** ** ** ** ** ** *…" at bounding box center [359, 136] width 380 height 154
click at [399, 190] on link "Save" at bounding box center [359, 183] width 190 height 39
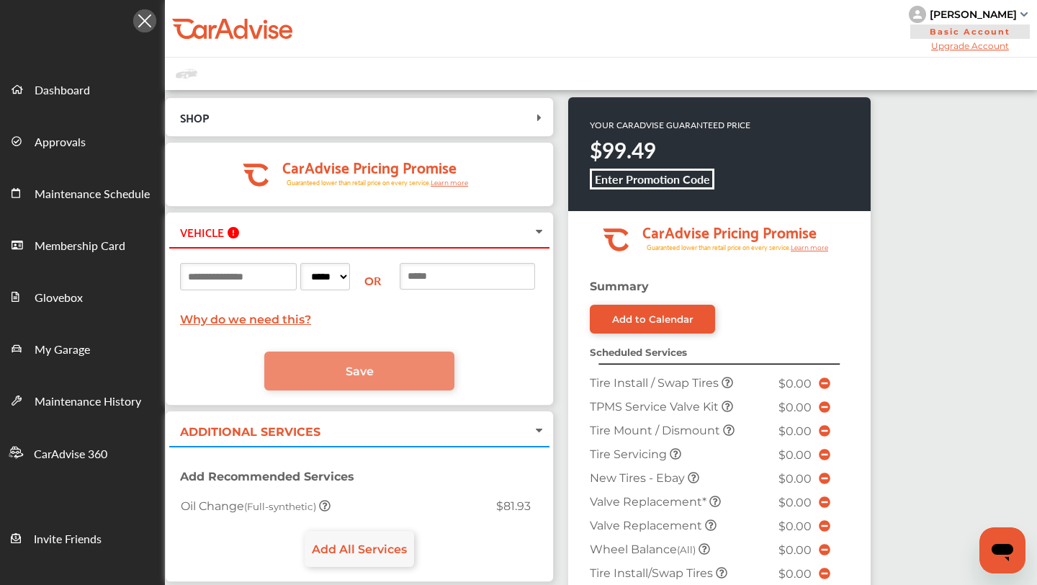
scroll to position [4, 0]
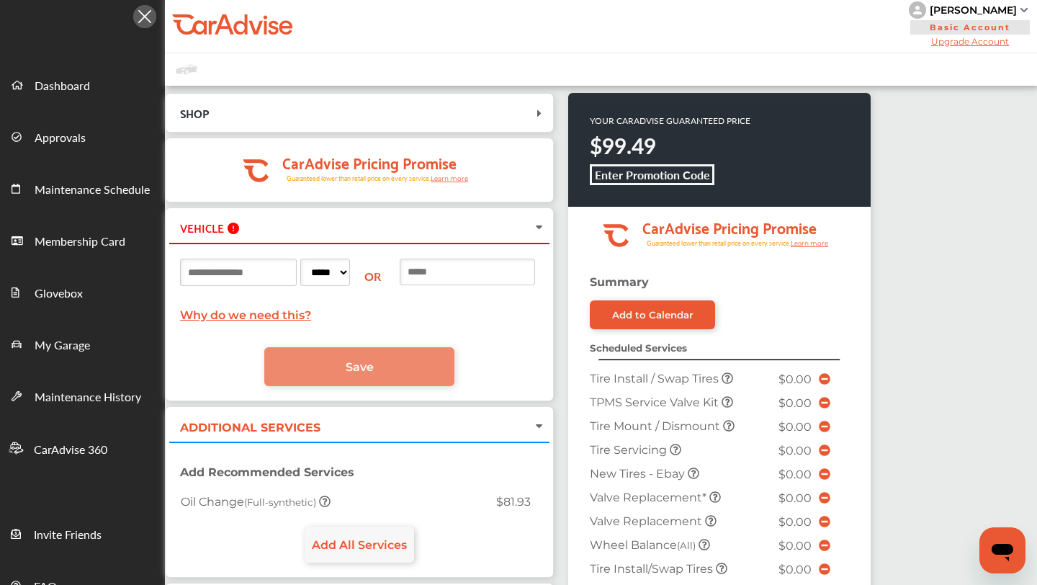
click at [655, 169] on b "Enter Promotion Code" at bounding box center [652, 174] width 115 height 17
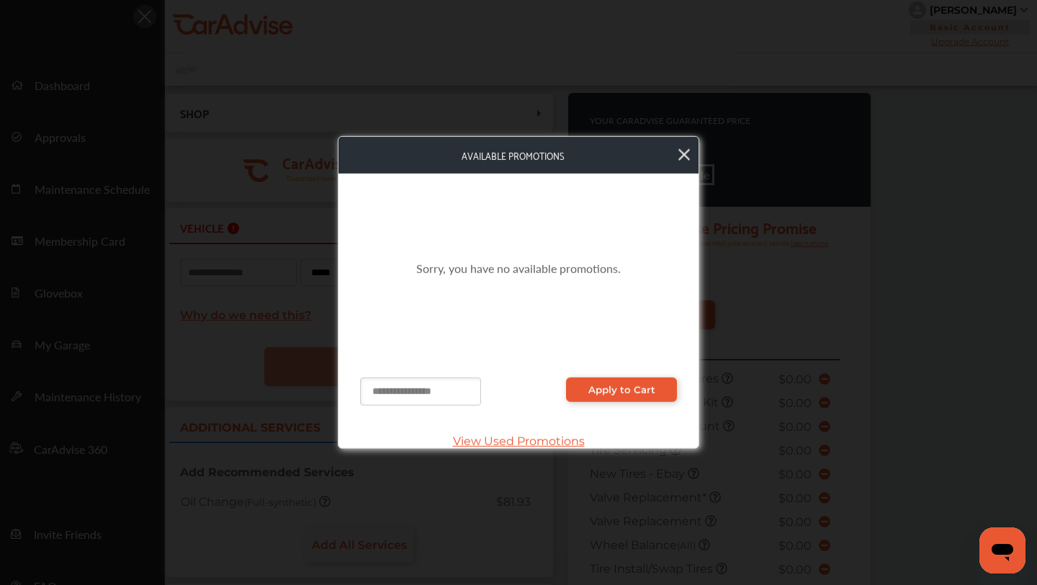
click at [444, 388] on input "text" at bounding box center [420, 391] width 121 height 28
click at [464, 401] on input "text" at bounding box center [420, 391] width 121 height 28
click at [682, 160] on icon at bounding box center [685, 155] width 12 height 19
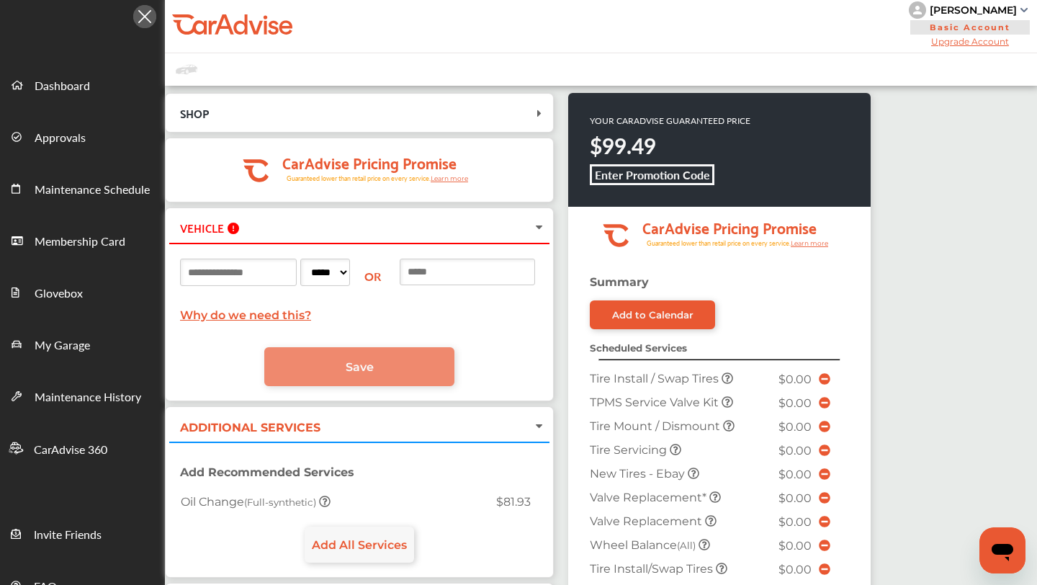
click at [657, 184] on div "YOUR CARADVISE GUARANTEED PRICE $99.49 Enter Promotion Code" at bounding box center [719, 150] width 303 height 114
click at [657, 179] on b "Enter Promotion Code" at bounding box center [652, 174] width 115 height 17
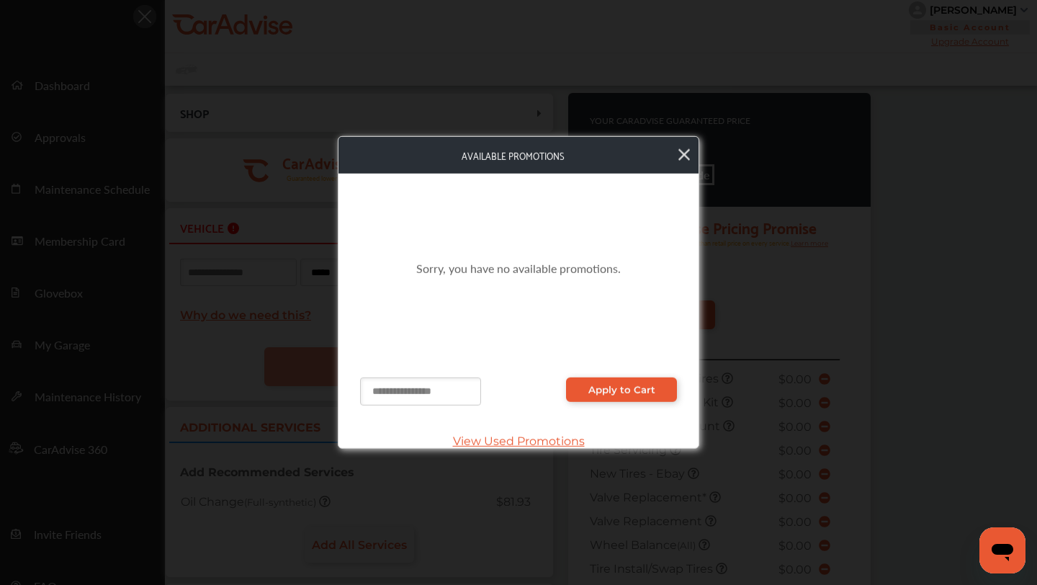
click at [424, 383] on input "text" at bounding box center [420, 391] width 121 height 28
paste input "*********"
type input "*********"
click at [617, 382] on link "Apply to Cart" at bounding box center [621, 389] width 111 height 24
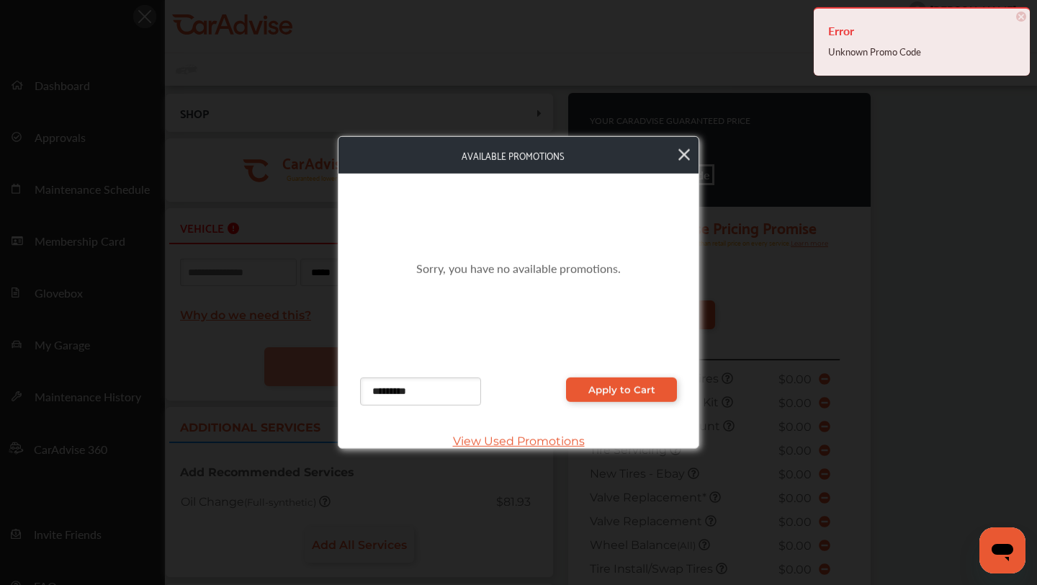
click at [687, 160] on icon at bounding box center [685, 155] width 12 height 19
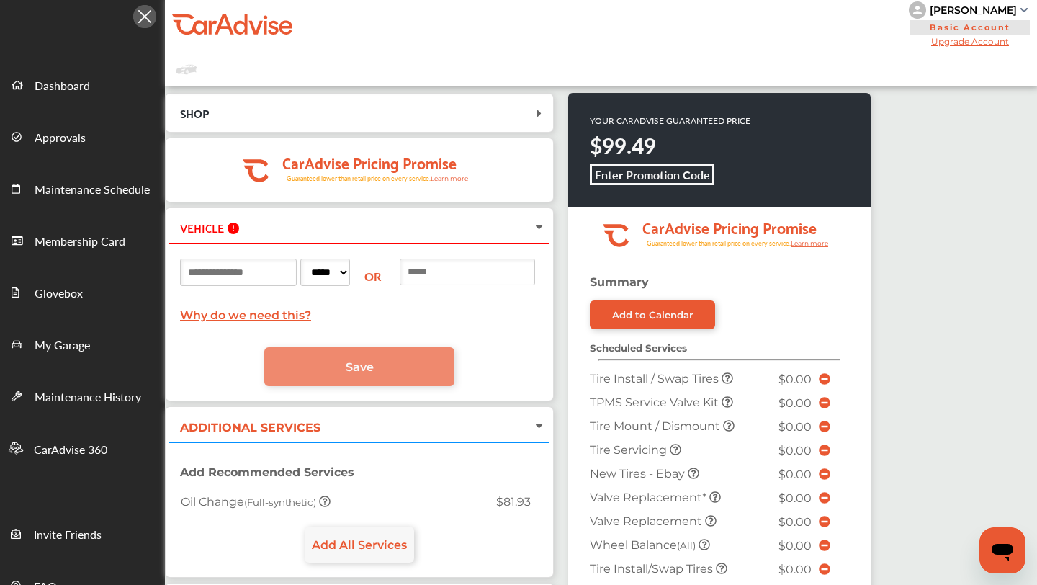
click at [443, 270] on input at bounding box center [467, 272] width 135 height 27
click at [241, 271] on input at bounding box center [238, 272] width 117 height 27
type input "*****"
click at [332, 259] on select "***** ** ** ** ** ** ** ** ** ** ** ** ** ** ** ** ** ** ** ** ** ** ** ** ** *…" at bounding box center [325, 272] width 50 height 27
select select "**"
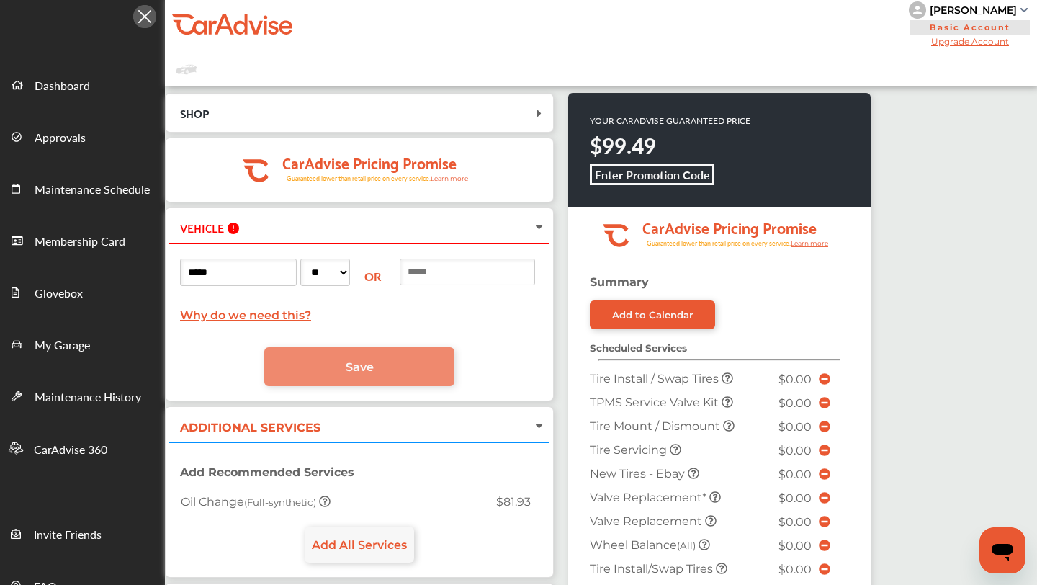
click at [303, 259] on select "***** ** ** ** ** ** ** ** ** ** ** ** ** ** ** ** ** ** ** ** ** ** ** ** ** *…" at bounding box center [325, 272] width 50 height 27
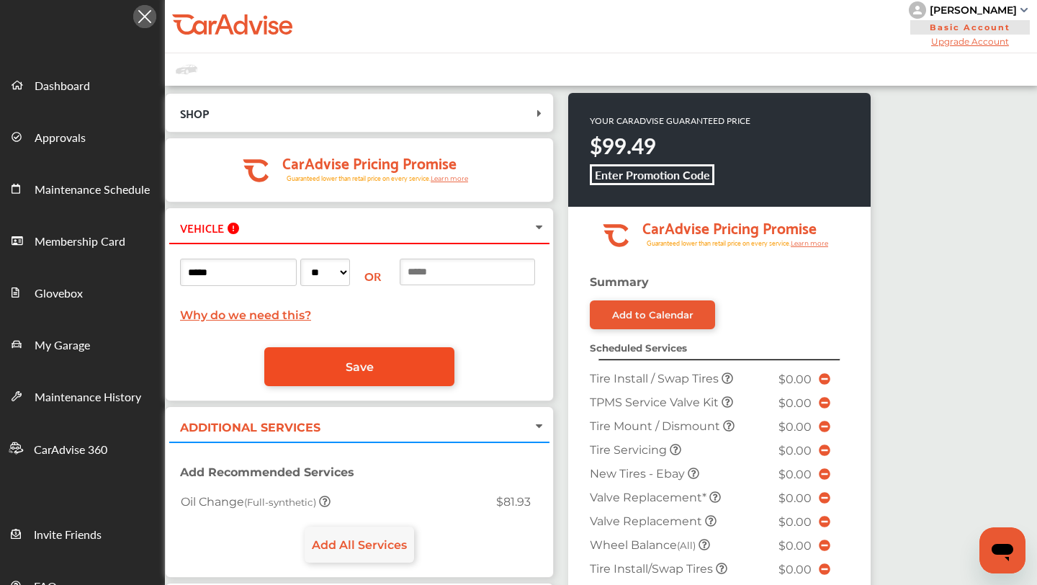
click at [347, 365] on span "Save" at bounding box center [360, 367] width 28 height 14
select select
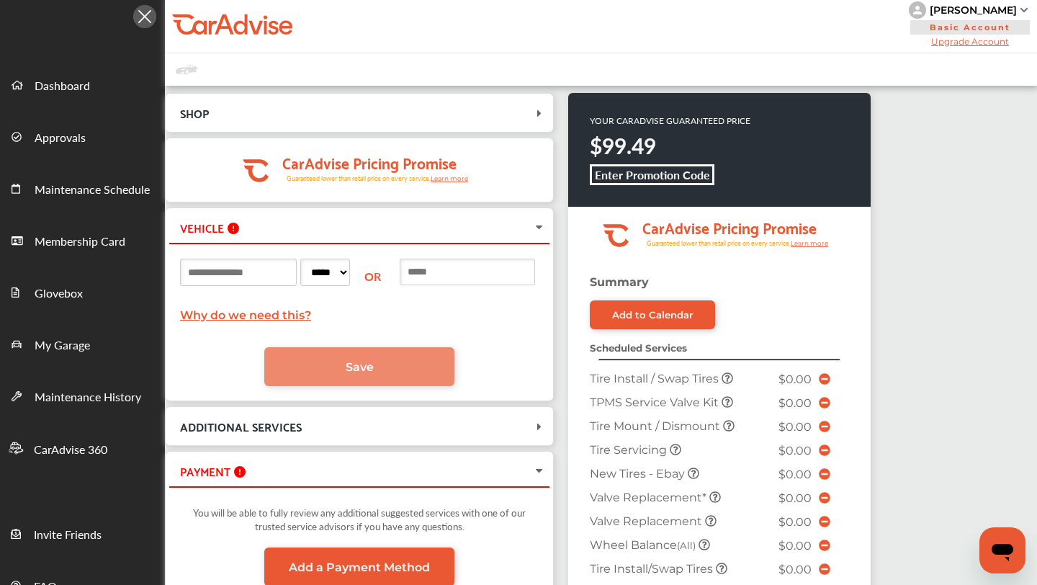
click at [254, 281] on input at bounding box center [238, 272] width 117 height 27
type input "******"
click at [315, 277] on select "***** ** ** ** ** ** ** ** ** ** ** ** ** ** ** ** ** ** ** ** ** ** ** ** ** *…" at bounding box center [325, 272] width 50 height 27
select select "**"
click at [303, 259] on select "***** ** ** ** ** ** ** ** ** ** ** ** ** ** ** ** ** ** ** ** ** ** ** ** ** *…" at bounding box center [325, 272] width 50 height 27
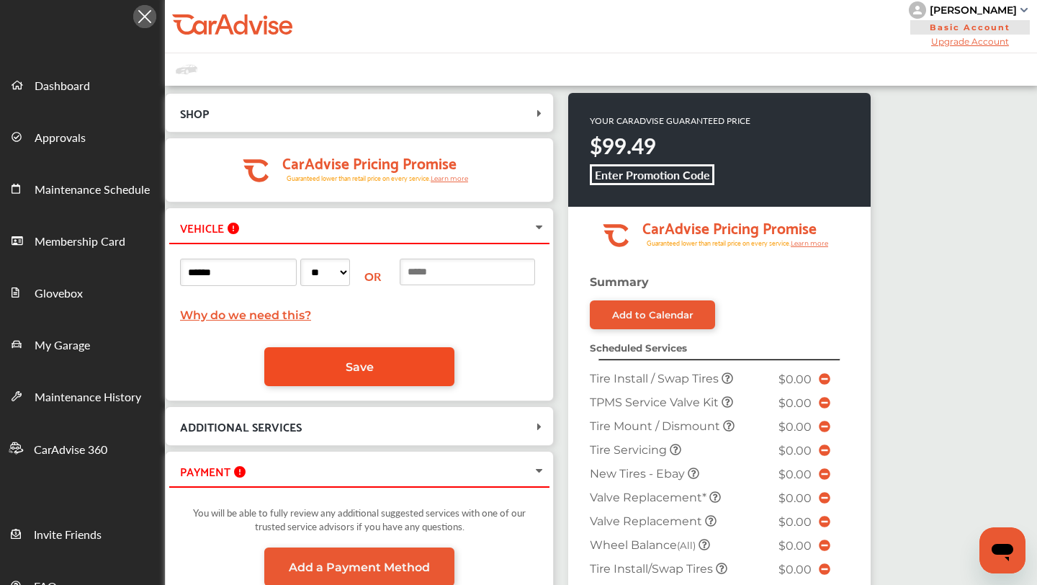
click at [375, 380] on link "Save" at bounding box center [359, 366] width 190 height 39
click at [373, 365] on link "Save" at bounding box center [359, 366] width 190 height 39
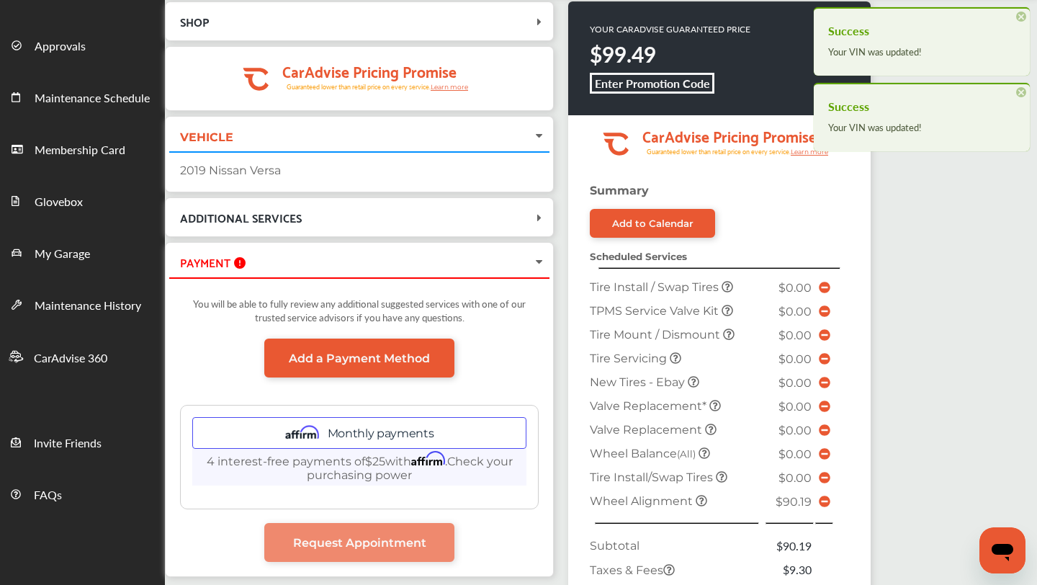
scroll to position [107, 0]
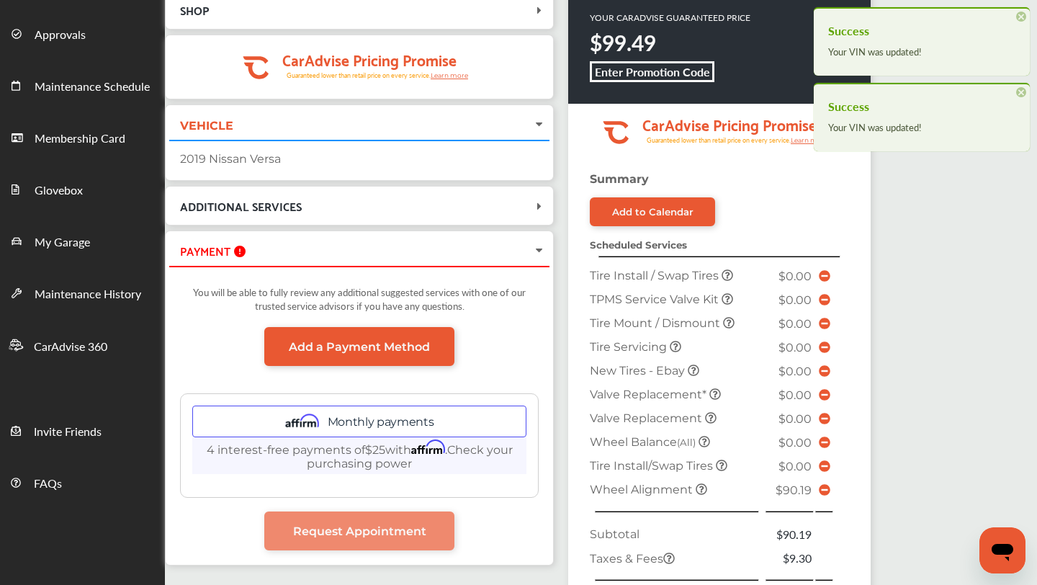
click at [539, 121] on icon at bounding box center [540, 124] width 12 height 14
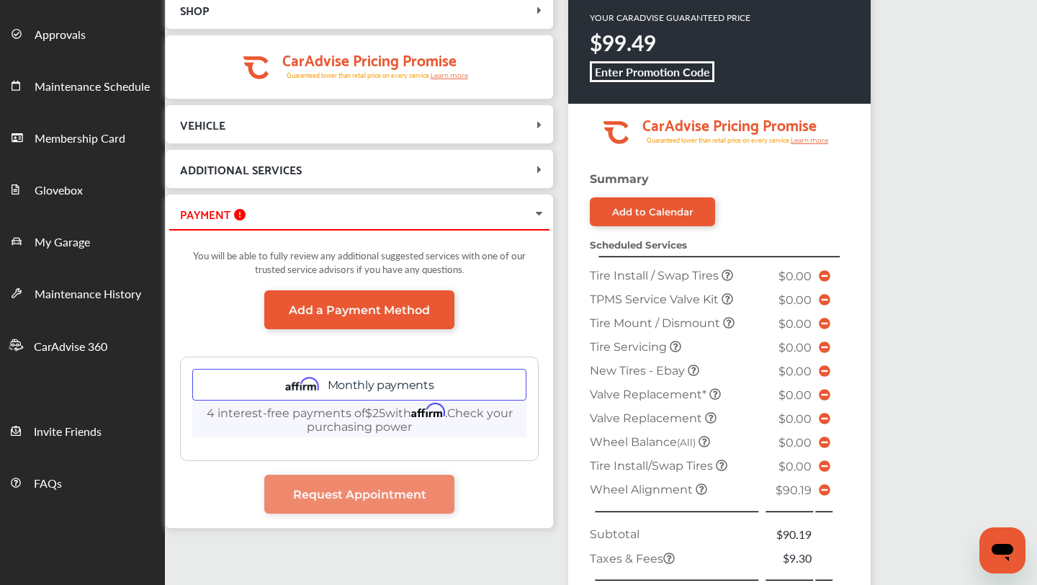
click at [539, 121] on icon at bounding box center [539, 125] width 14 height 12
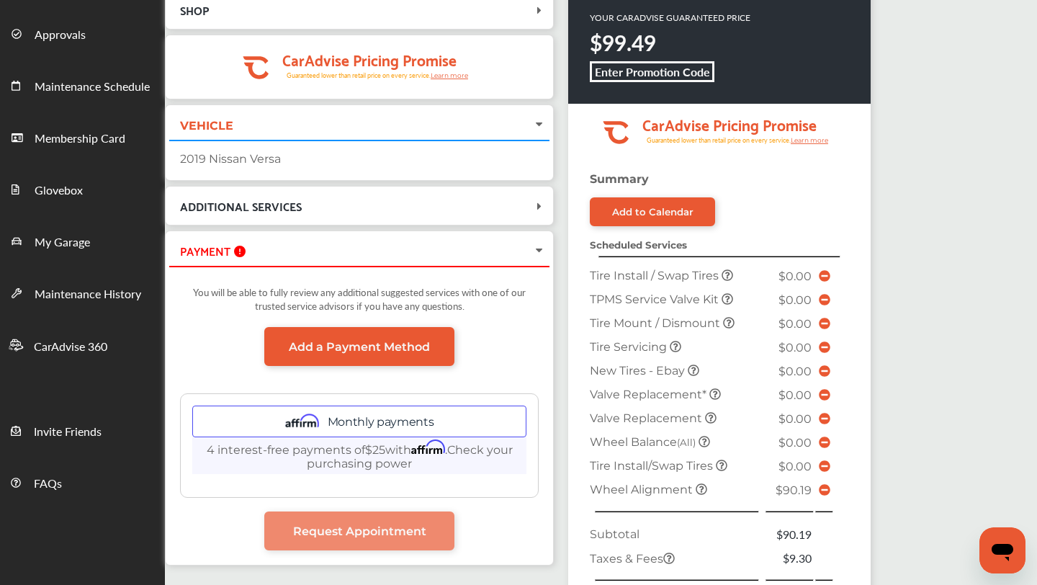
click at [523, 209] on span "ADDITIONAL SERVICES" at bounding box center [350, 205] width 363 height 19
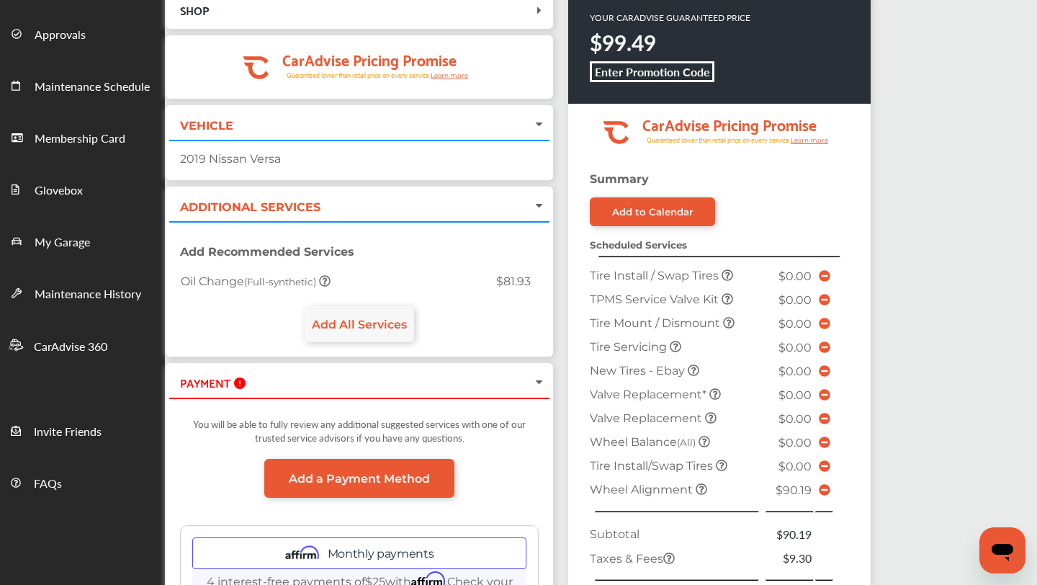
click at [523, 209] on span "ADDITIONAL SERVICES" at bounding box center [350, 205] width 363 height 19
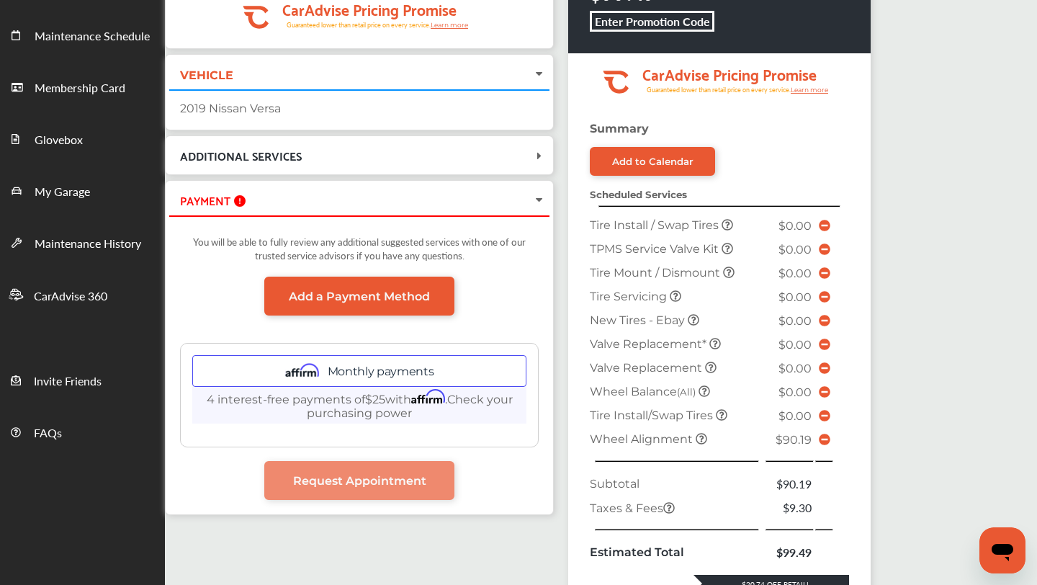
scroll to position [161, 0]
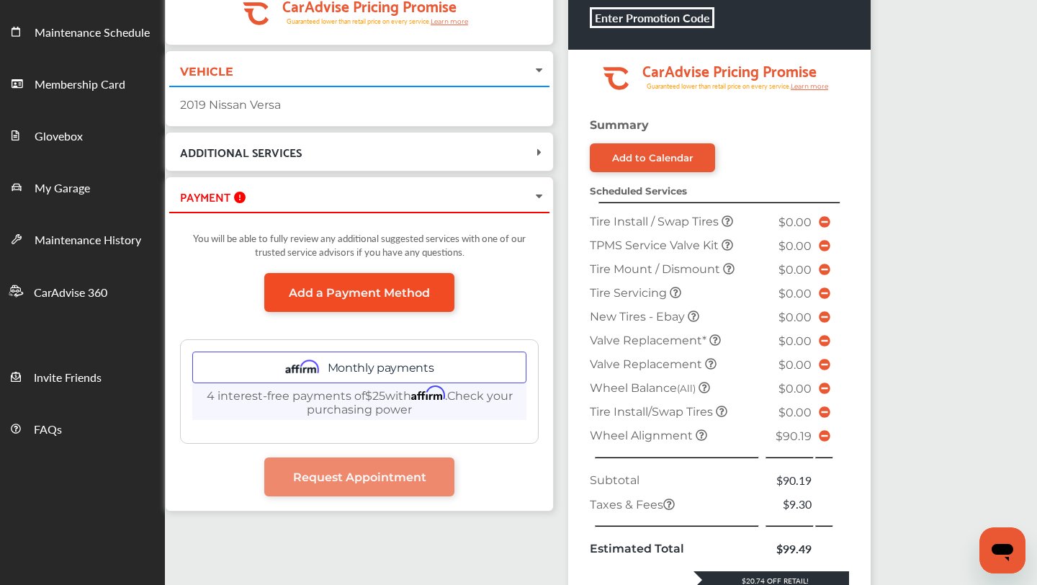
click at [434, 299] on link "Add a Payment Method" at bounding box center [359, 292] width 190 height 39
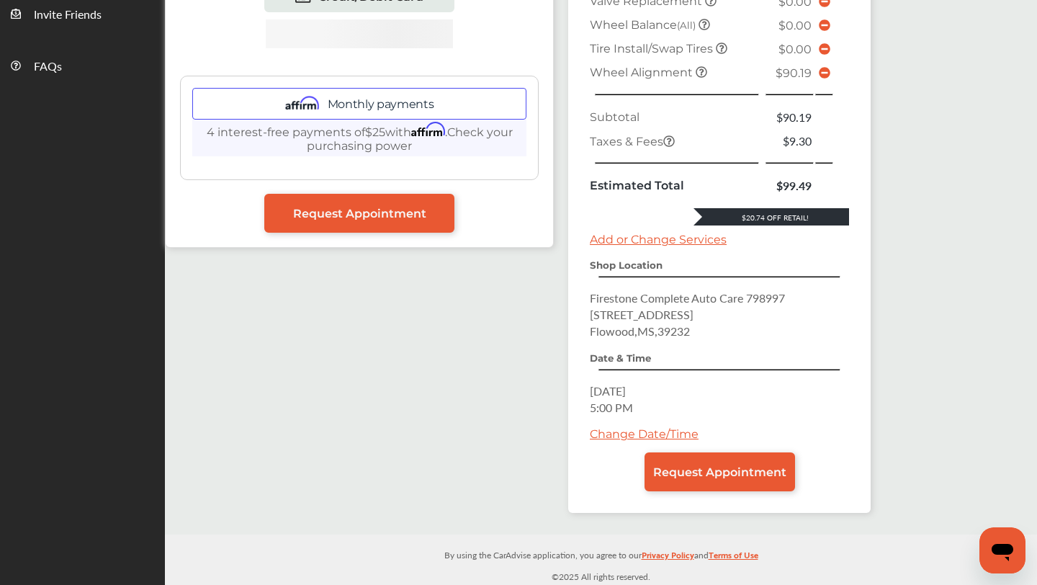
scroll to position [526, 0]
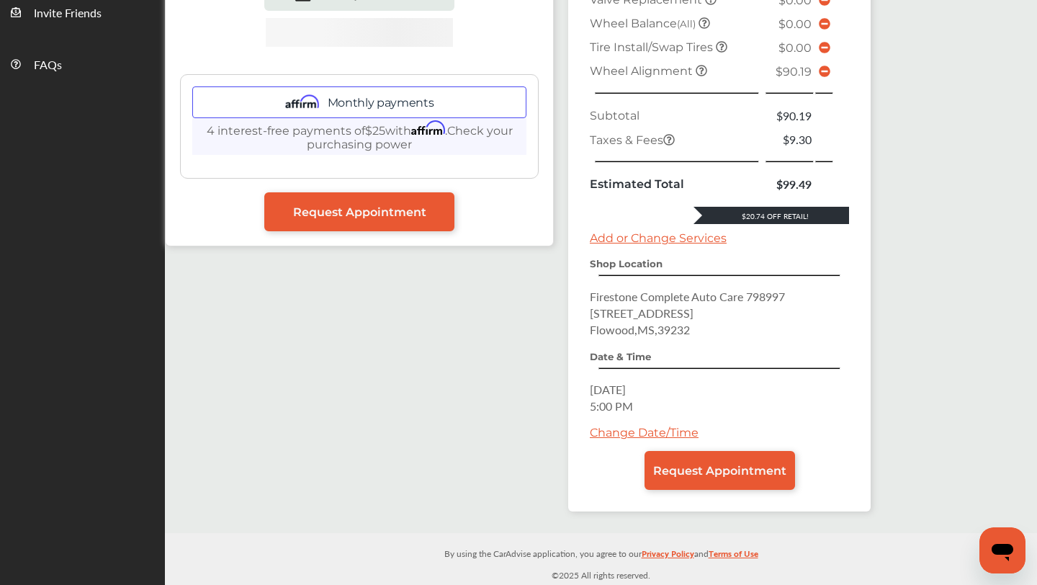
click at [655, 434] on link "Change Date/Time" at bounding box center [644, 433] width 109 height 14
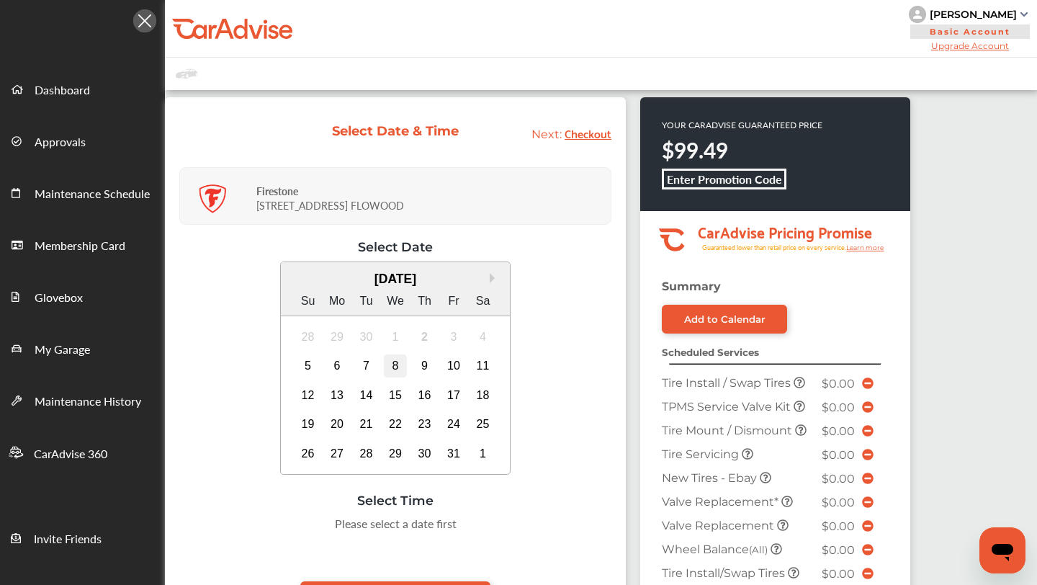
click at [390, 367] on div "8" at bounding box center [395, 365] width 23 height 23
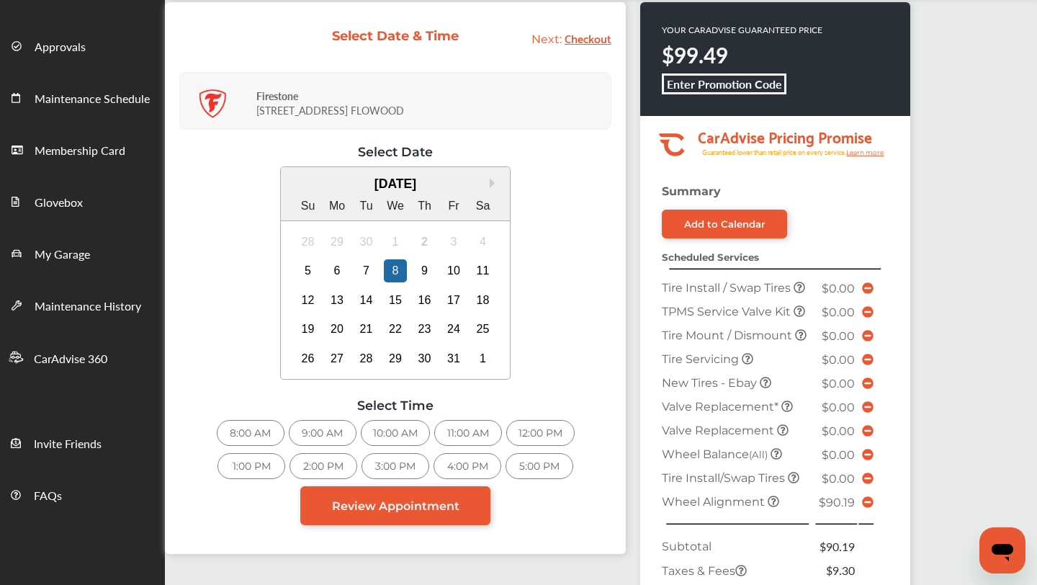
scroll to position [114, 0]
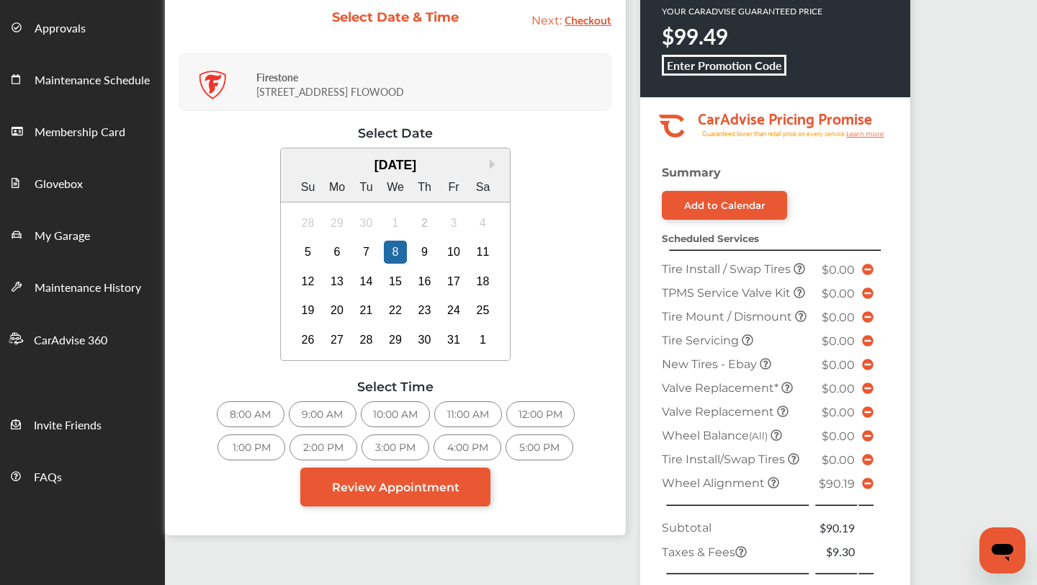
click at [388, 413] on div "10:00 AM" at bounding box center [395, 414] width 69 height 26
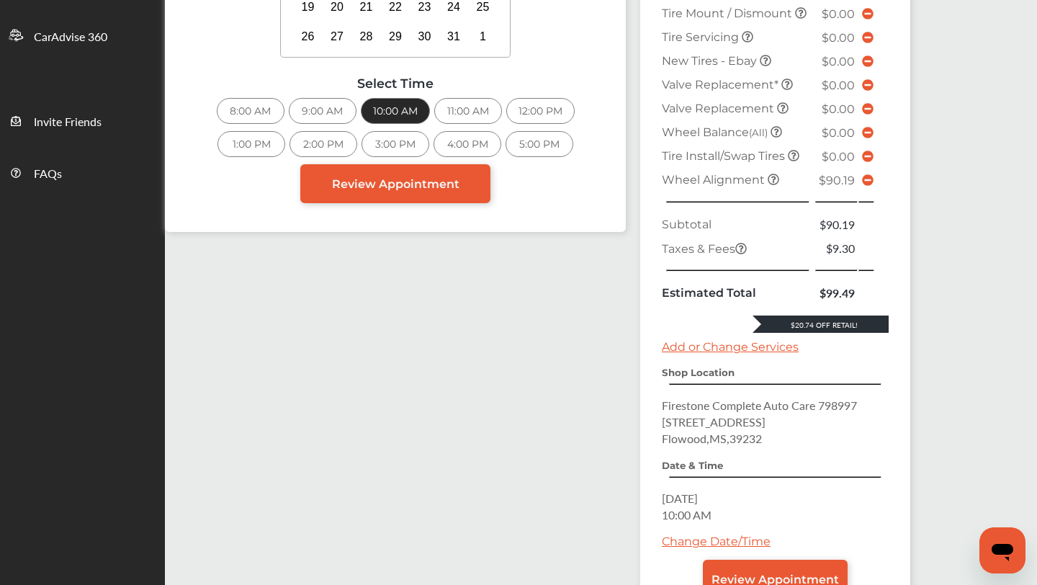
scroll to position [526, 0]
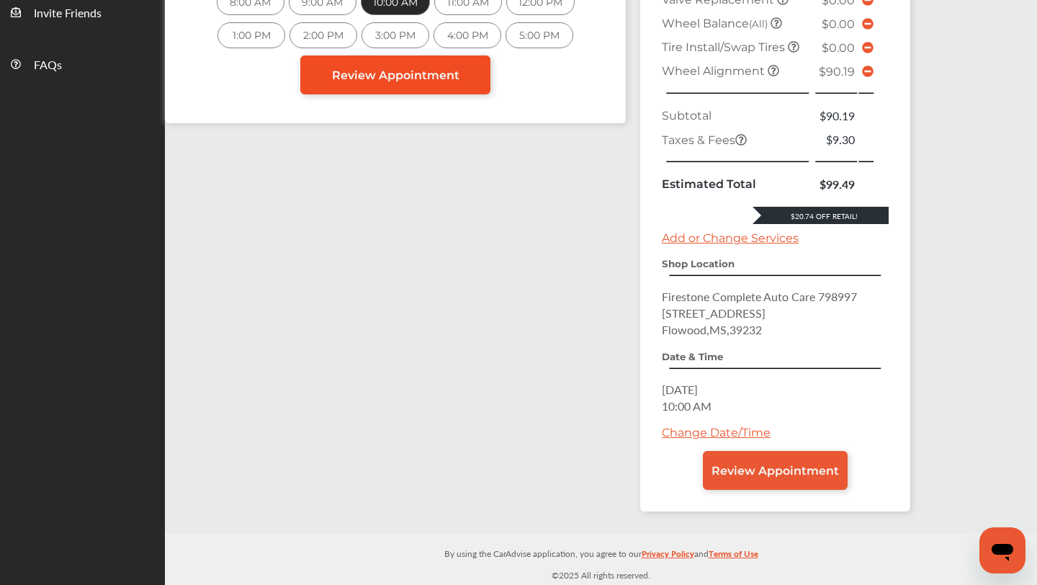
click at [398, 83] on link "Review Appointment" at bounding box center [395, 74] width 190 height 39
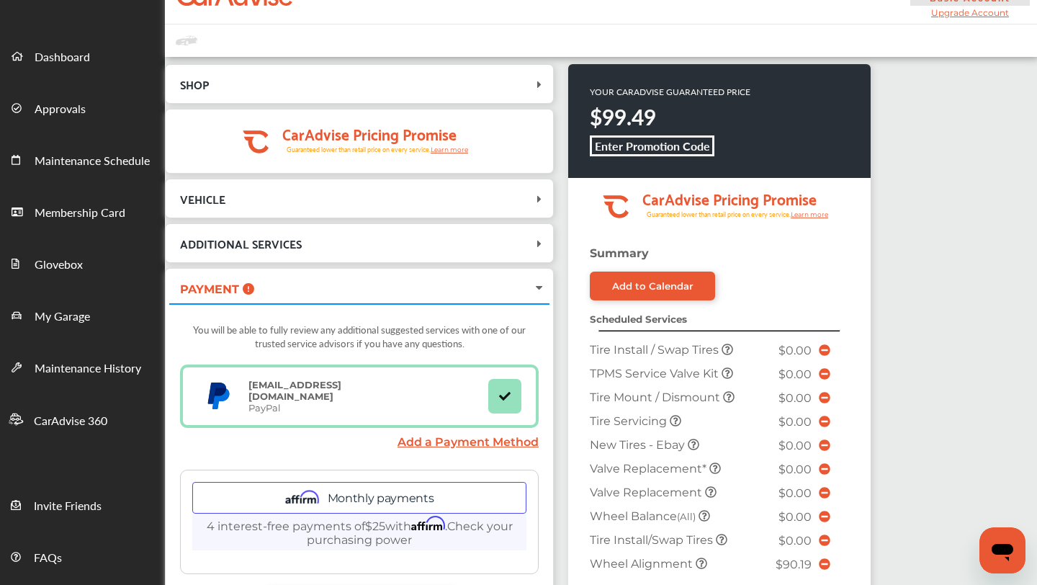
scroll to position [34, 0]
click at [534, 205] on div "VEHICLE" at bounding box center [359, 197] width 380 height 31
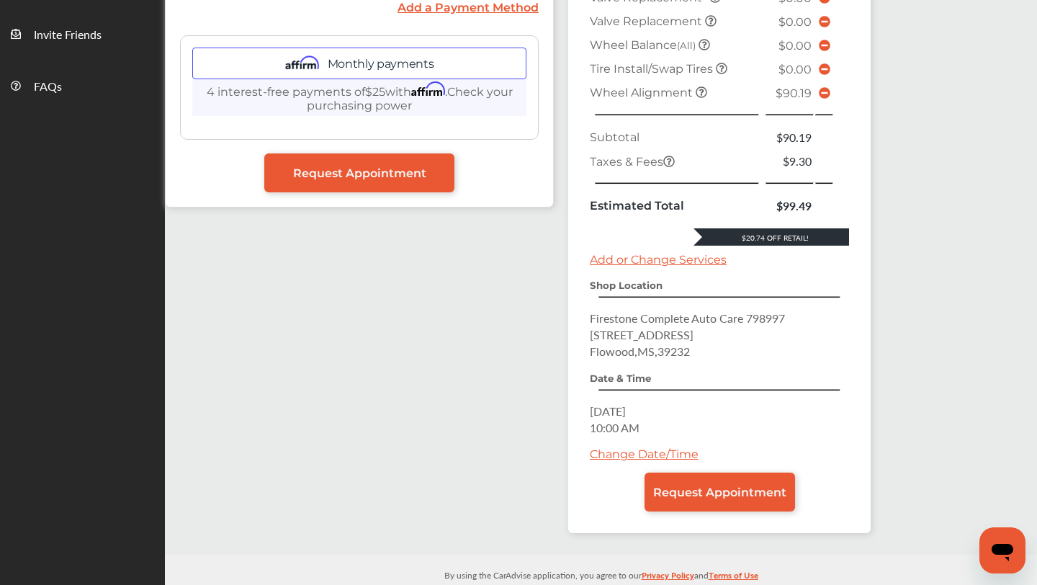
scroll to position [505, 0]
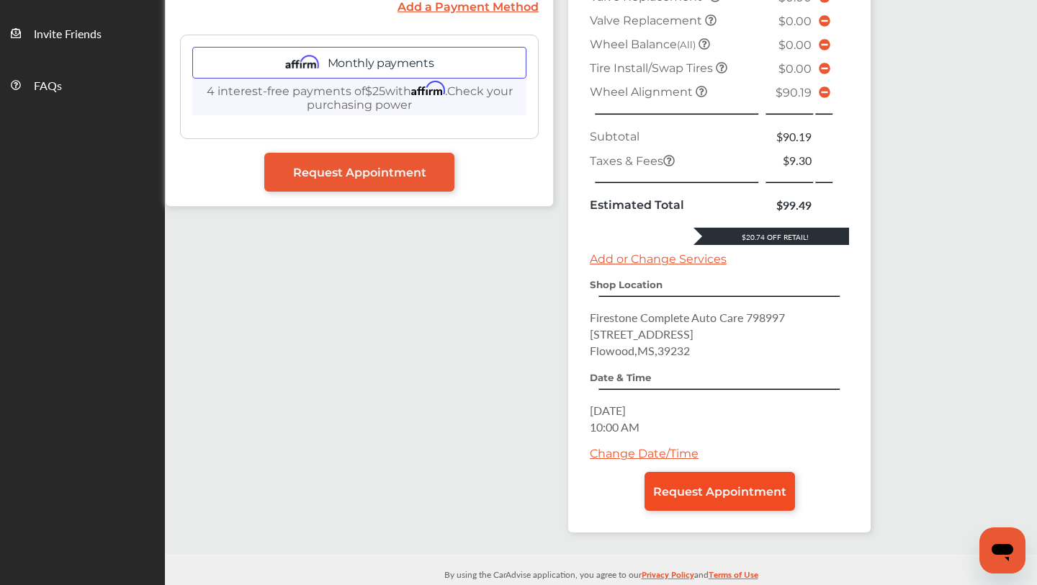
click at [707, 485] on span "Request Appointment" at bounding box center [719, 492] width 133 height 14
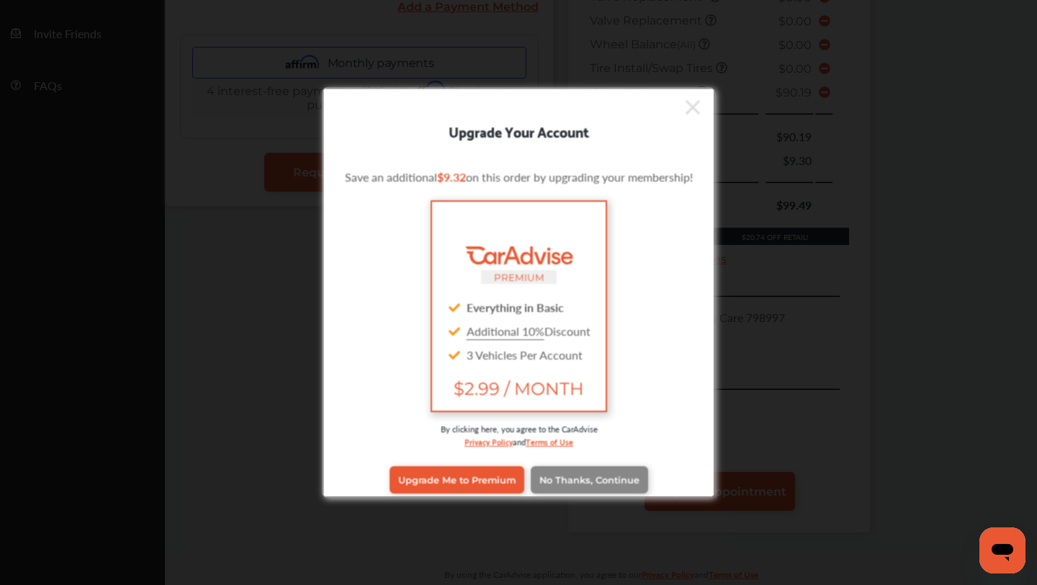
click at [582, 475] on span "No Thanks, Continue" at bounding box center [590, 479] width 100 height 11
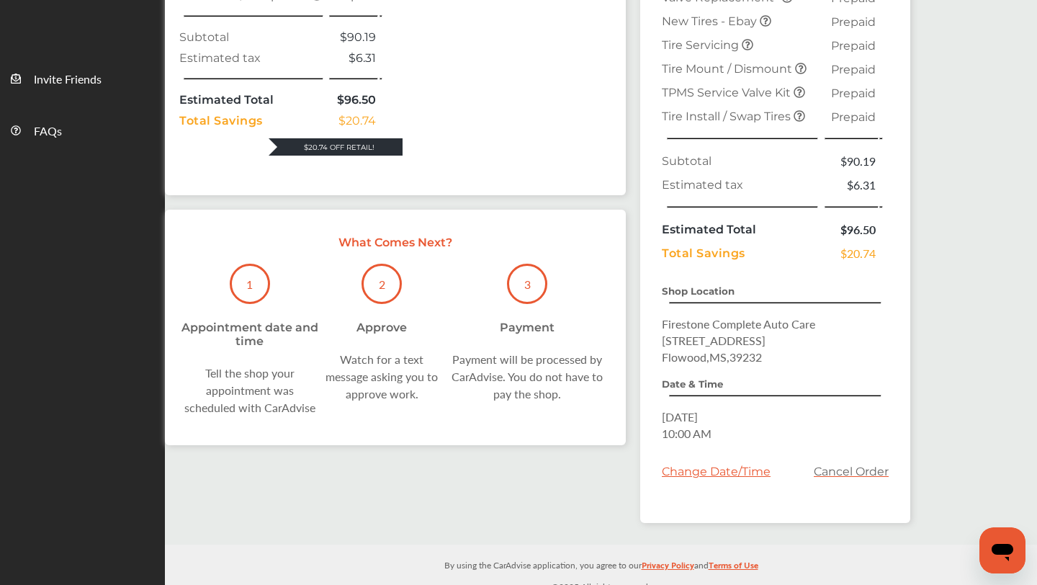
scroll to position [473, 0]
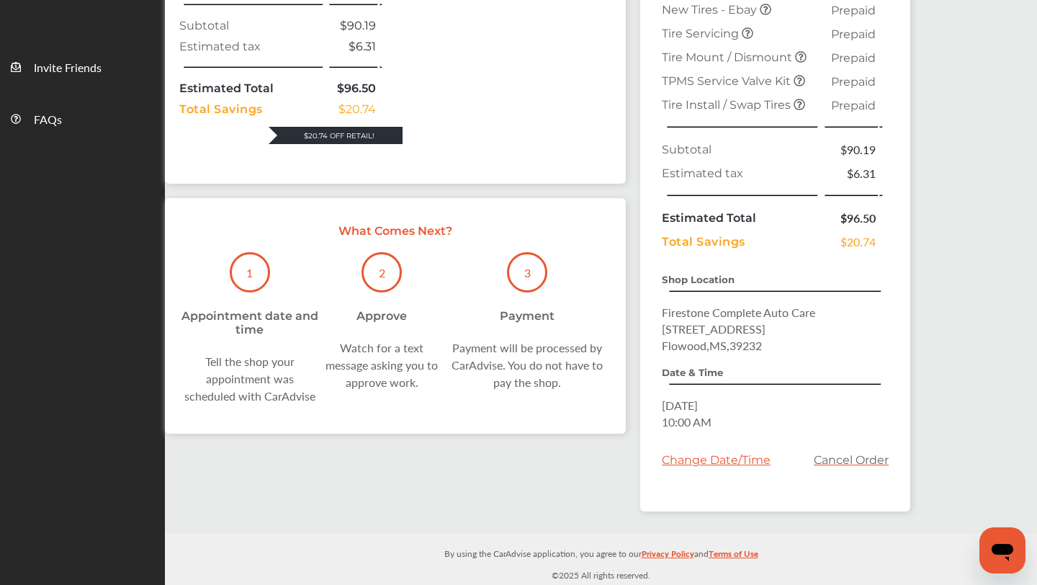
click at [282, 401] on div "Tell the shop your appointment was scheduled with CarAdvise" at bounding box center [249, 379] width 141 height 52
click at [410, 238] on p "What Comes Next?" at bounding box center [395, 231] width 432 height 14
click at [279, 327] on div "Appointment date and time" at bounding box center [249, 322] width 141 height 27
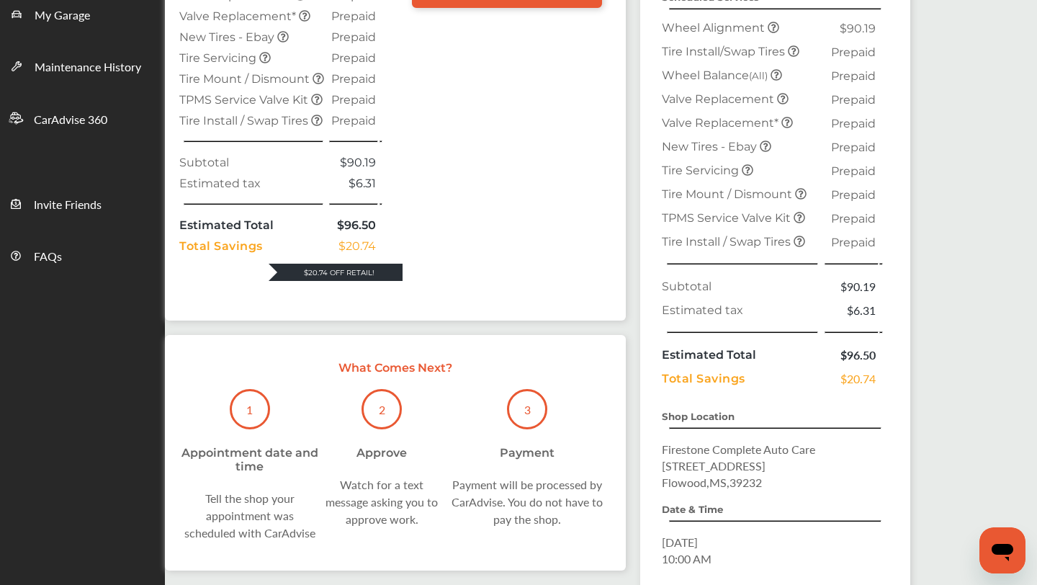
scroll to position [0, 0]
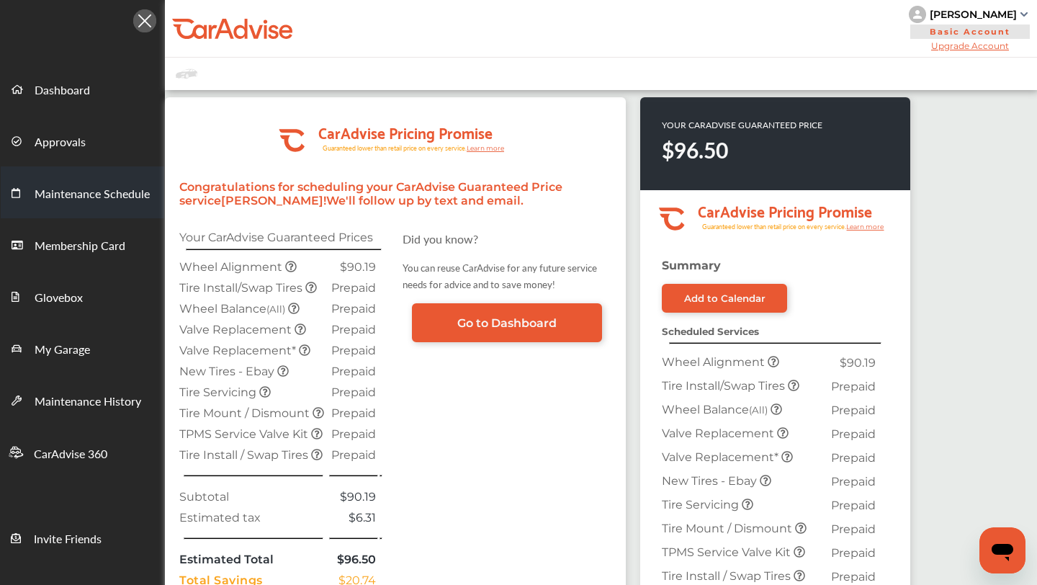
click at [85, 182] on link "Maintenance Schedule" at bounding box center [83, 192] width 164 height 52
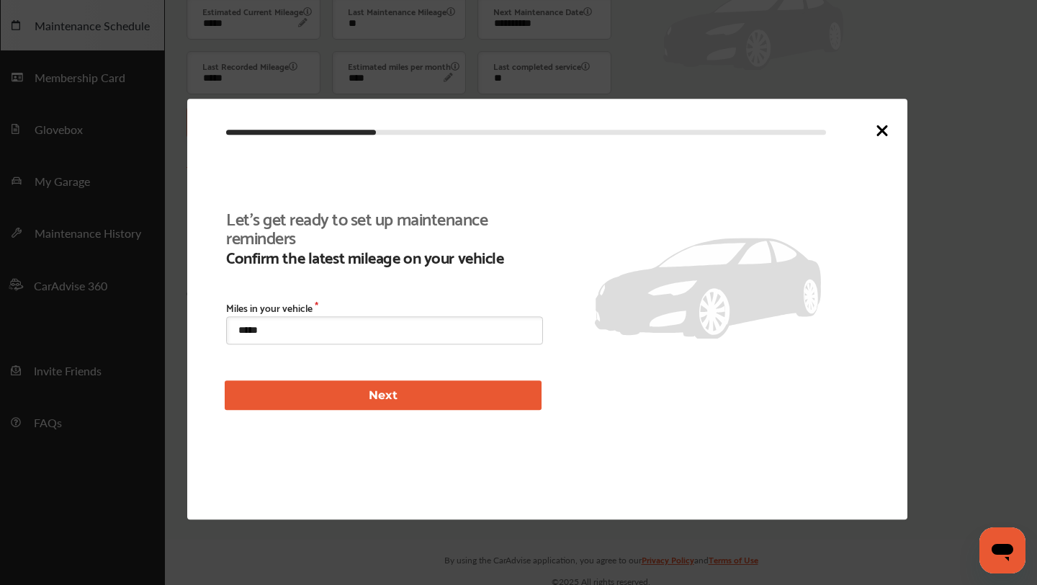
scroll to position [174, 0]
click at [884, 135] on icon at bounding box center [882, 130] width 17 height 17
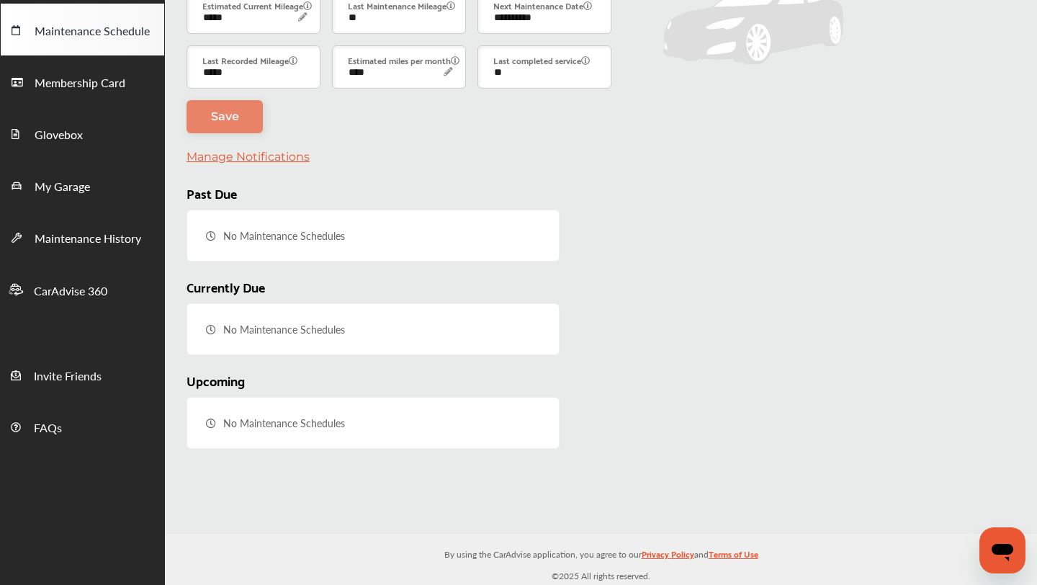
scroll to position [0, 0]
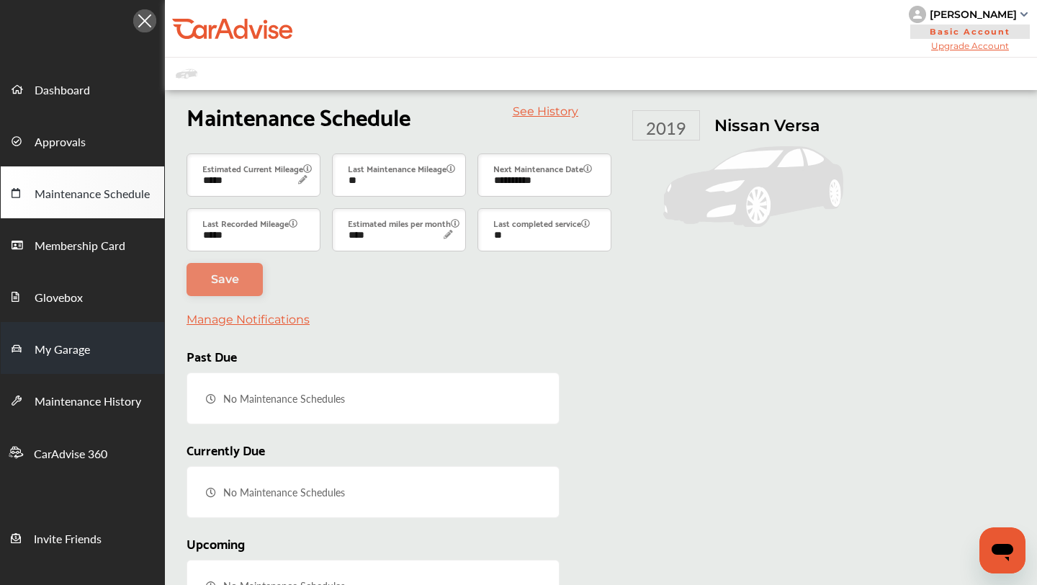
click at [84, 334] on link "My Garage" at bounding box center [83, 348] width 164 height 52
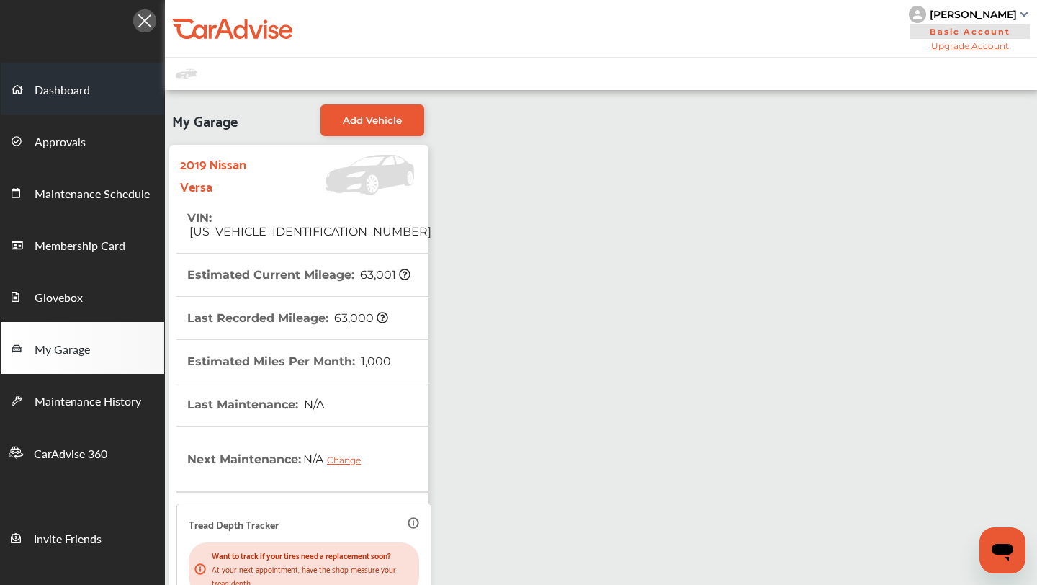
click at [101, 102] on link "Dashboard" at bounding box center [83, 89] width 164 height 52
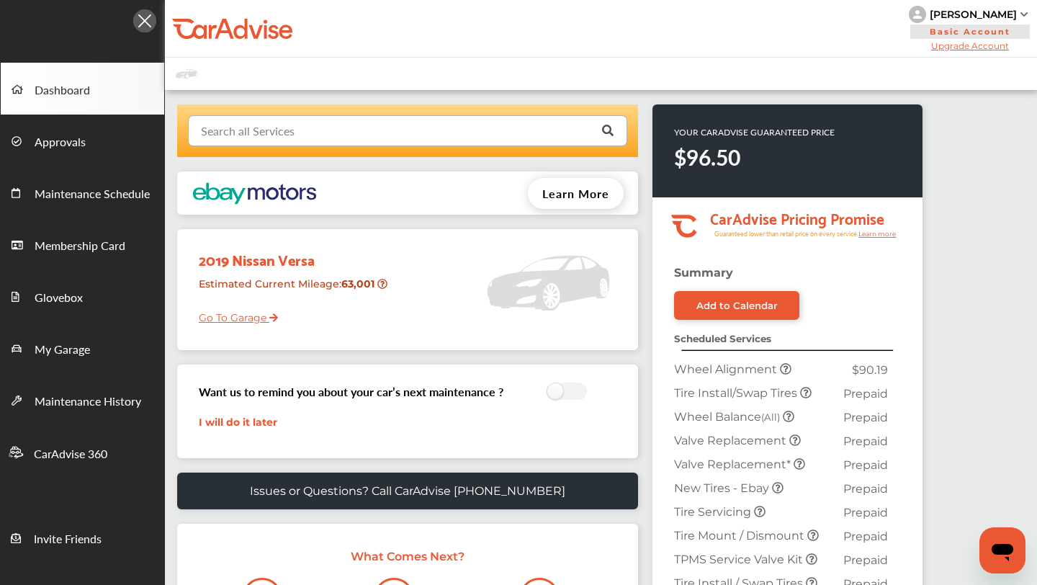
click at [300, 133] on input "text" at bounding box center [404, 130] width 430 height 28
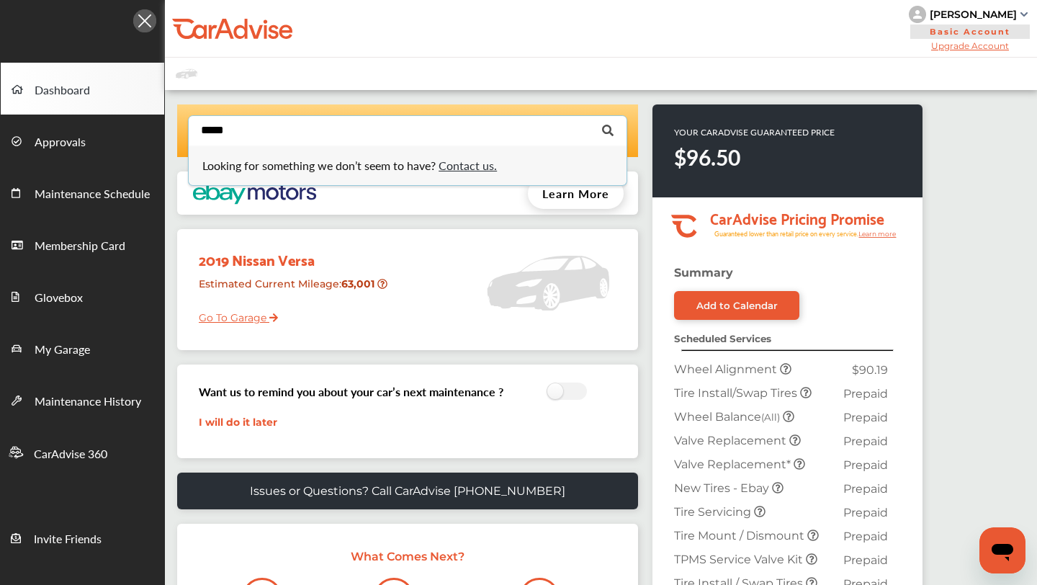
type input "******"
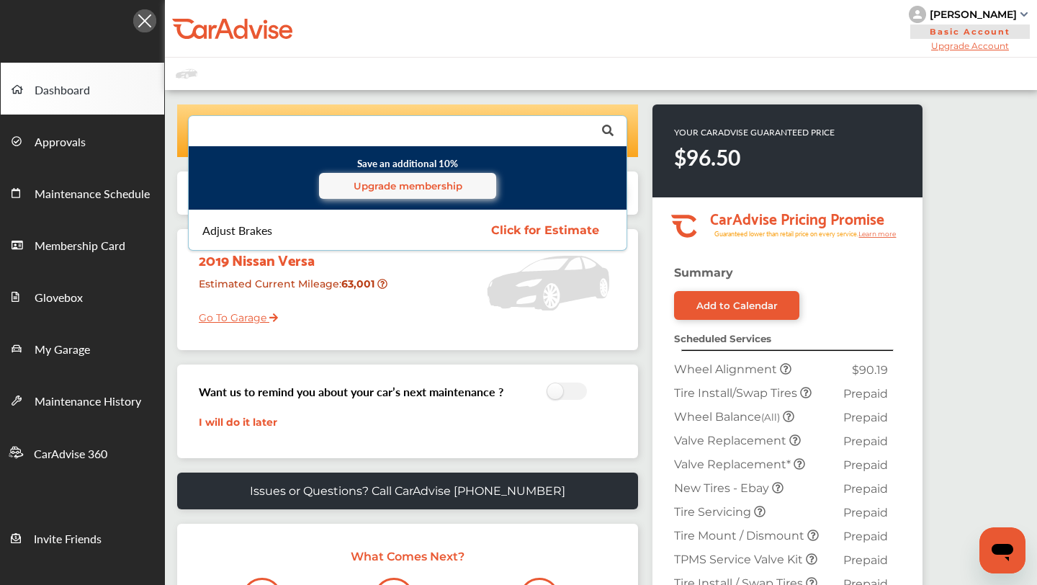
click at [304, 225] on div "Adjust Brakes" at bounding box center [317, 231] width 231 height 12
type input "******"
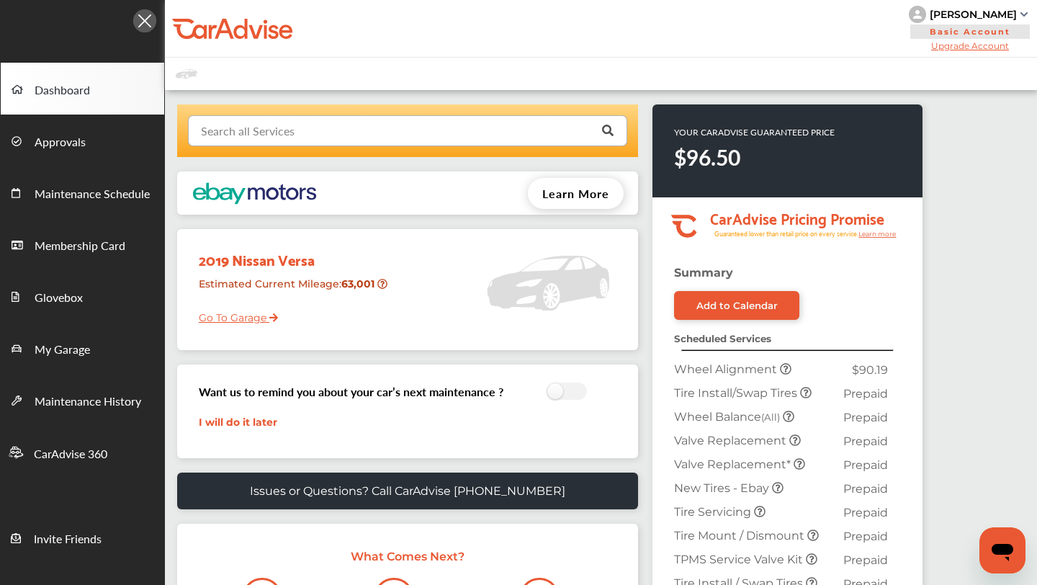
click at [523, 130] on input "text" at bounding box center [404, 130] width 430 height 28
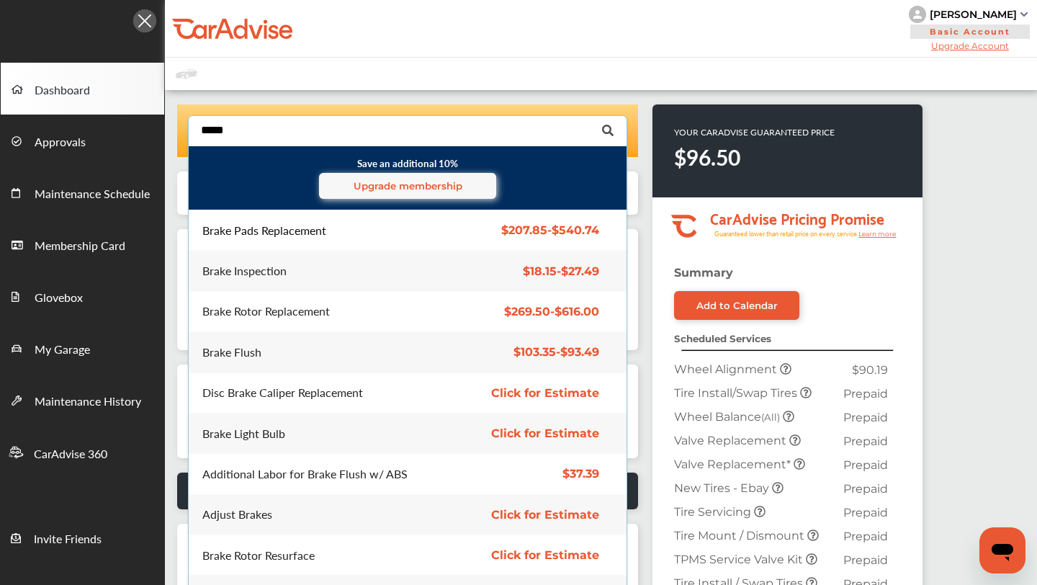
type input "*****"
click at [279, 228] on div "Brake Pads Replacement" at bounding box center [264, 231] width 124 height 12
click at [314, 225] on div "Brake Pads Replacement" at bounding box center [264, 231] width 124 height 12
click at [519, 227] on span "$207.85 - $540.74" at bounding box center [550, 230] width 98 height 14
click at [293, 231] on div "Brake Pads Replacement" at bounding box center [264, 231] width 124 height 12
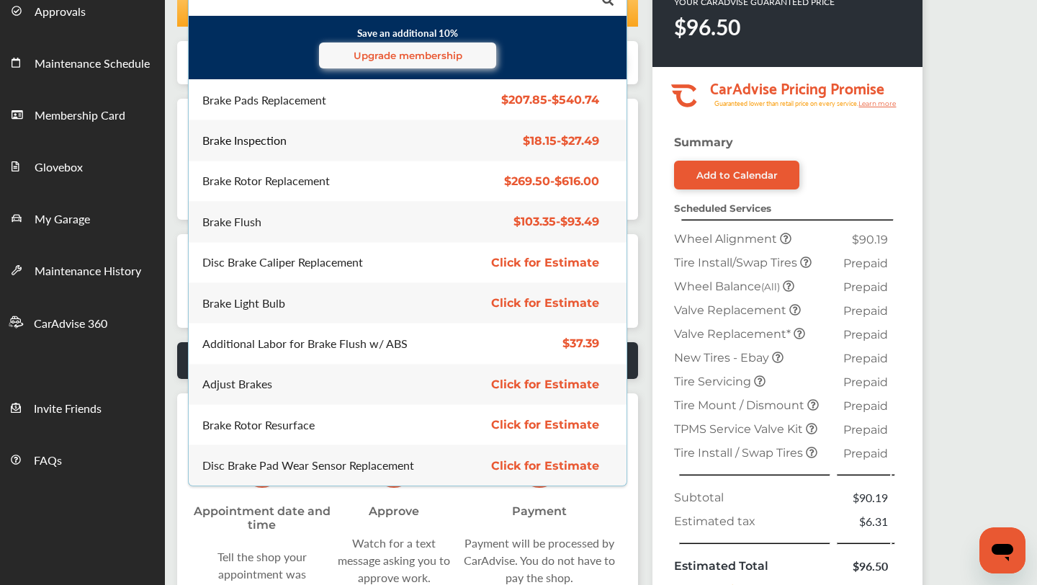
scroll to position [128, 0]
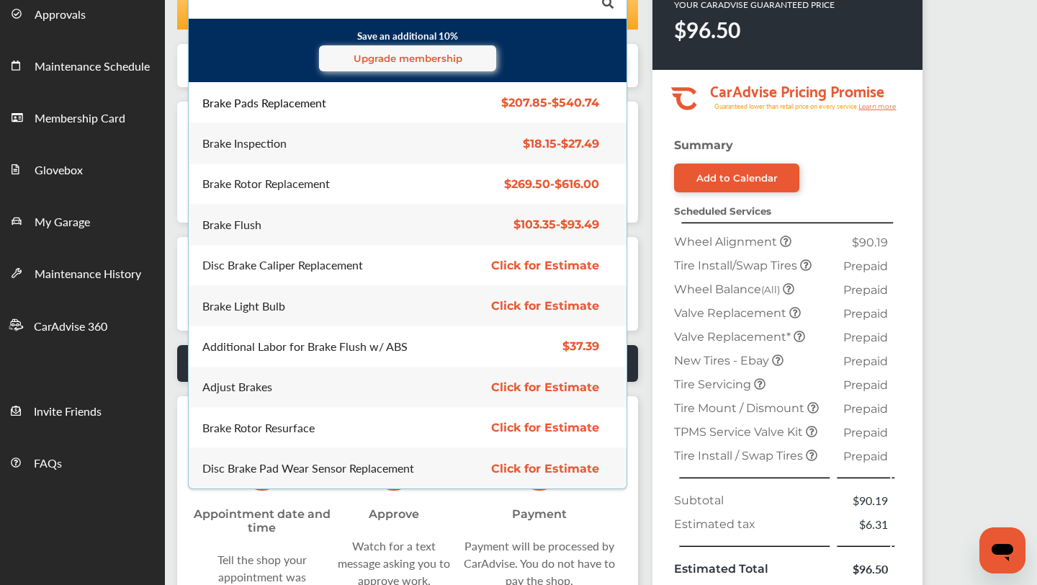
click at [564, 103] on span "$207.85 - $540.74" at bounding box center [550, 103] width 98 height 14
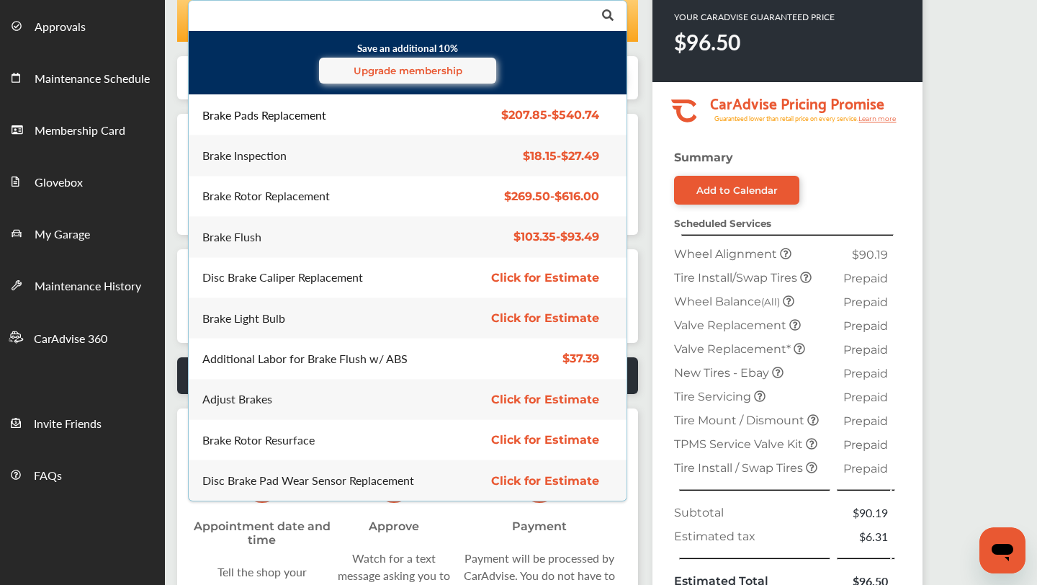
click at [501, 109] on span "$207.85 - $540.74" at bounding box center [550, 115] width 98 height 14
click at [293, 120] on div "Brake Pads Replacement" at bounding box center [264, 115] width 124 height 12
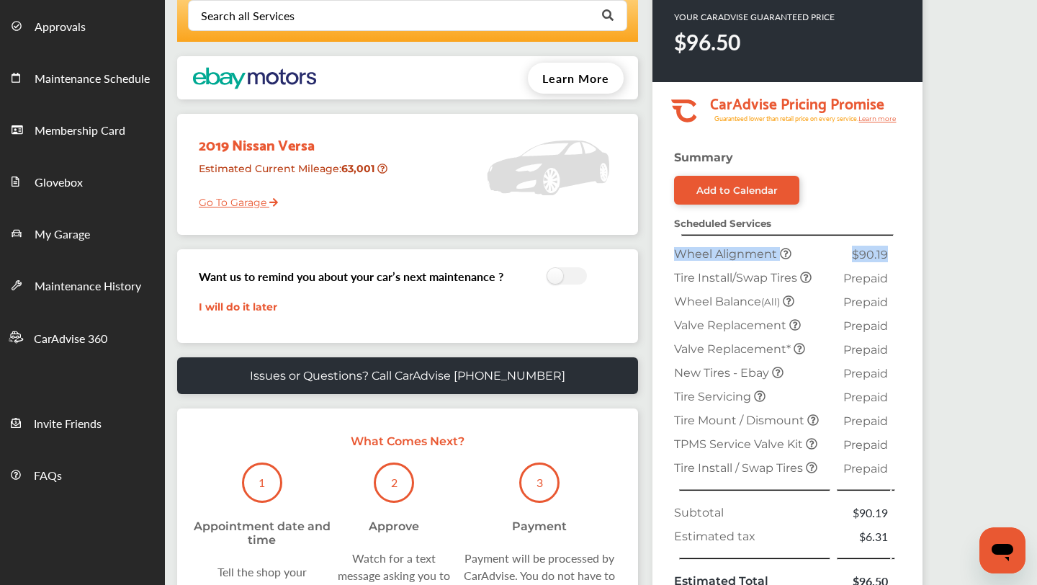
drag, startPoint x: 673, startPoint y: 254, endPoint x: 891, endPoint y: 253, distance: 218.3
click at [891, 253] on table "Wheel Alignment $90.19 Tire Install/Swap Tires Prepaid Wheel Balance (All) Prep…" at bounding box center [784, 433] width 227 height 382
copy tr "Wheel Alignment $90.19"
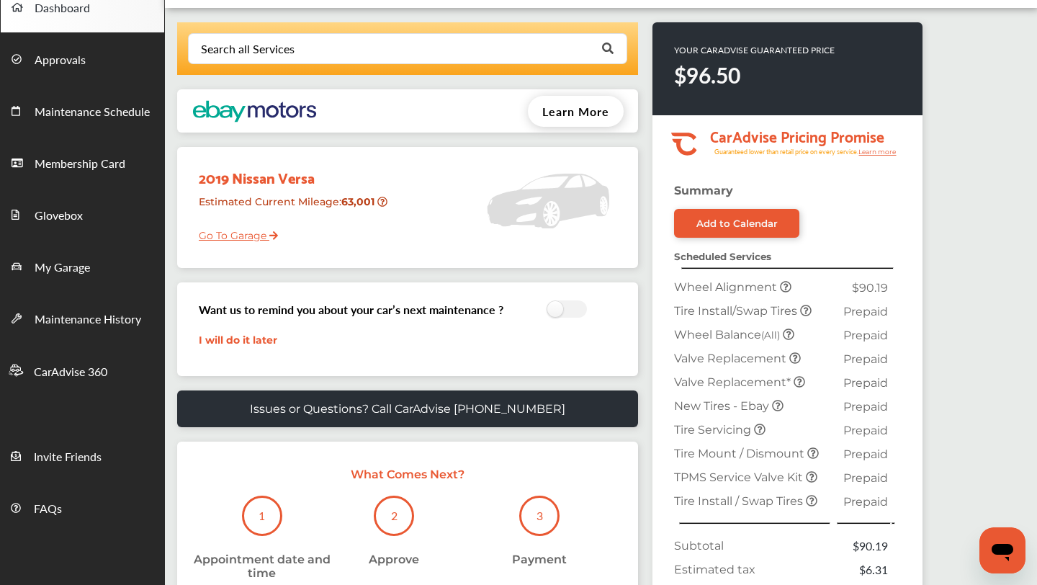
scroll to position [91, 0]
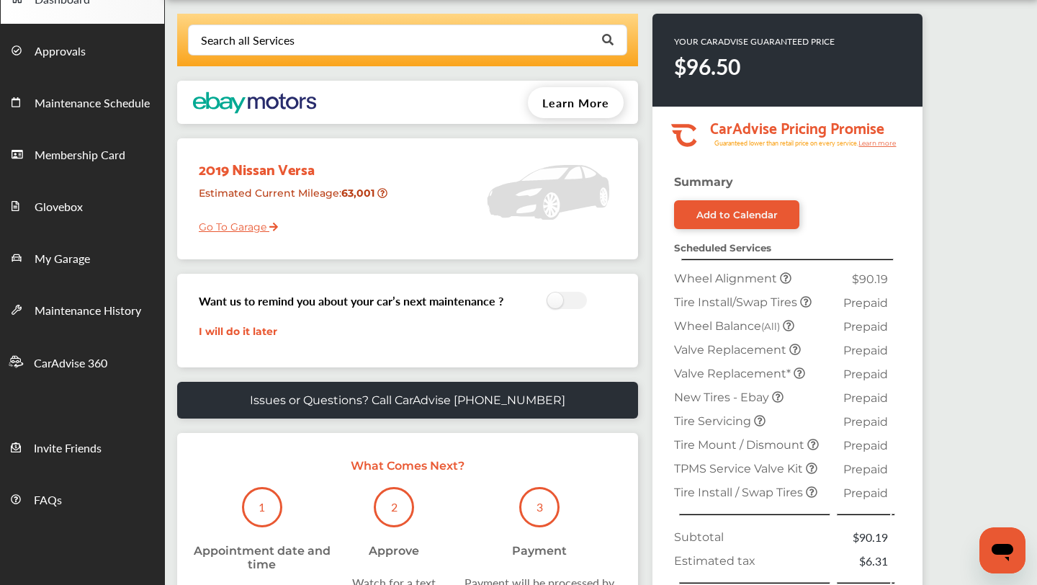
click at [786, 275] on icon at bounding box center [786, 278] width 12 height 12
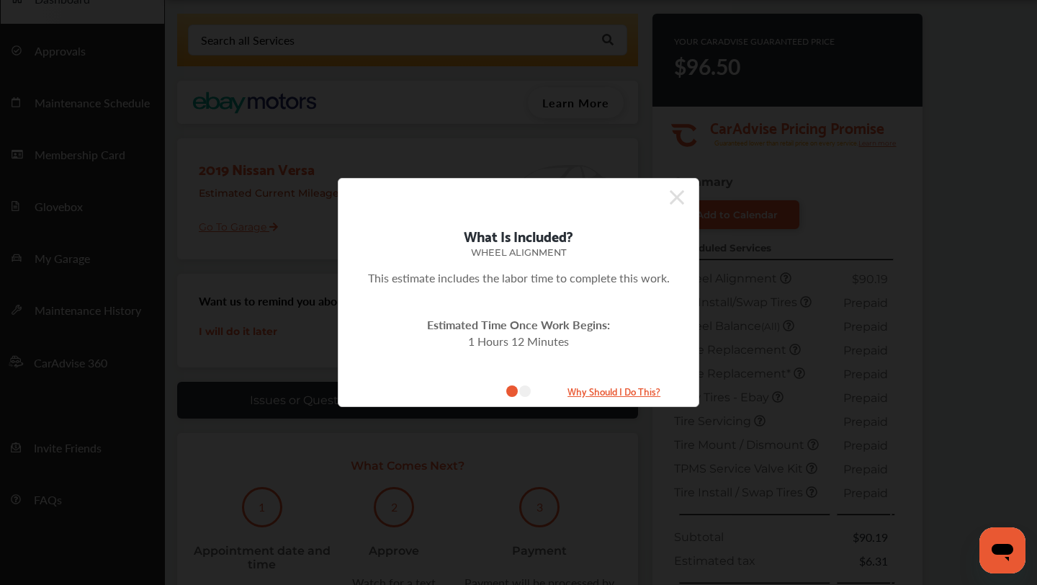
click at [600, 389] on small "Why Should I Do This?" at bounding box center [614, 391] width 144 height 17
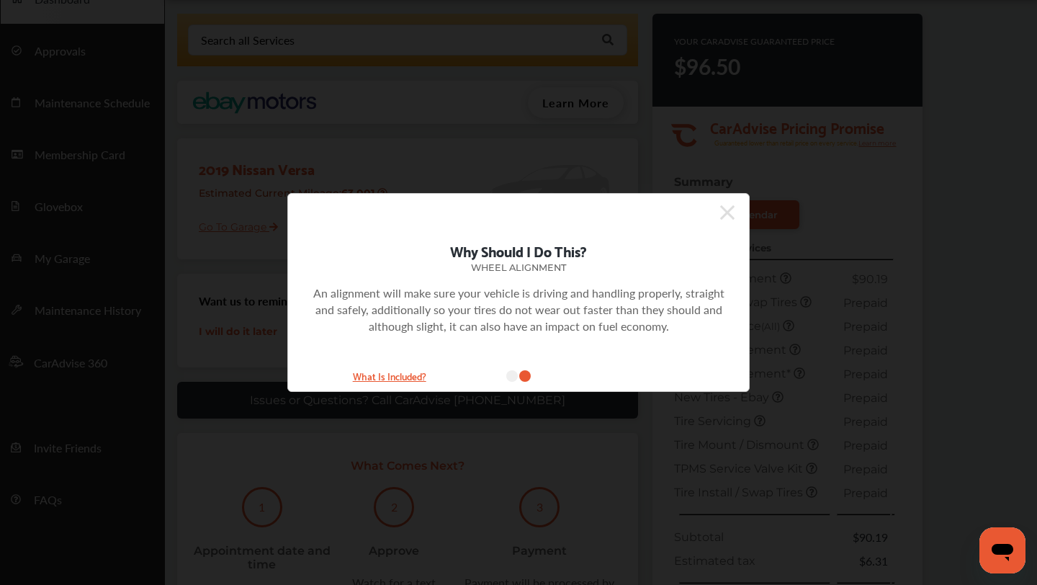
click at [380, 379] on small "What Is Included?" at bounding box center [390, 375] width 144 height 17
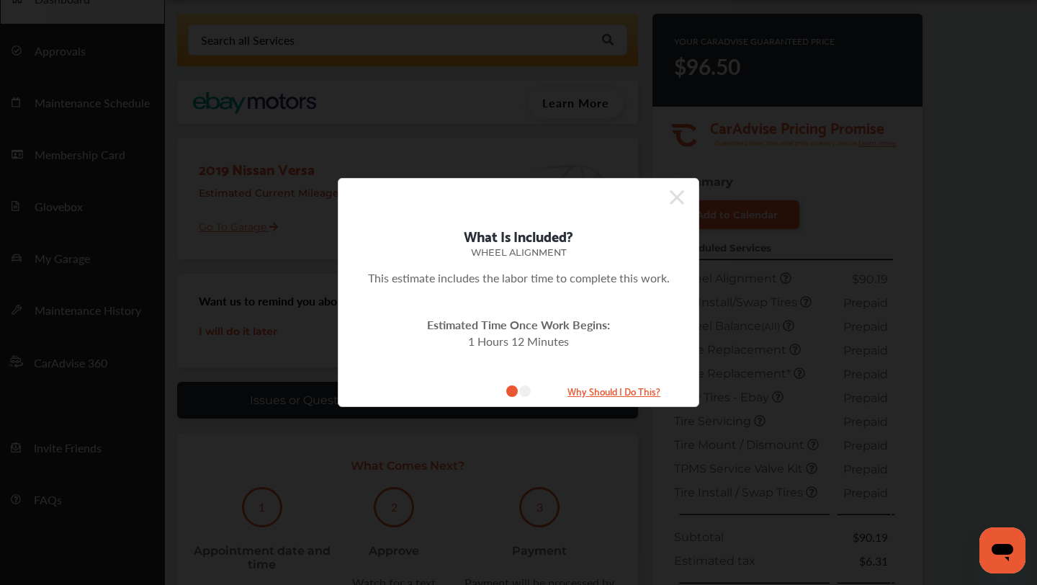
click at [684, 187] on icon at bounding box center [677, 197] width 14 height 23
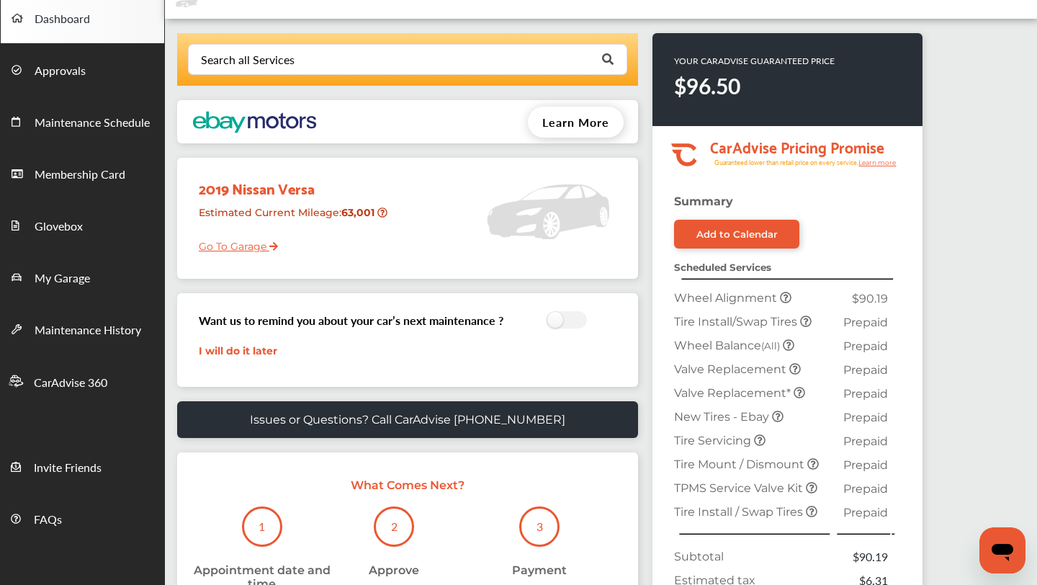
scroll to position [0, 0]
